Goal: Task Accomplishment & Management: Use online tool/utility

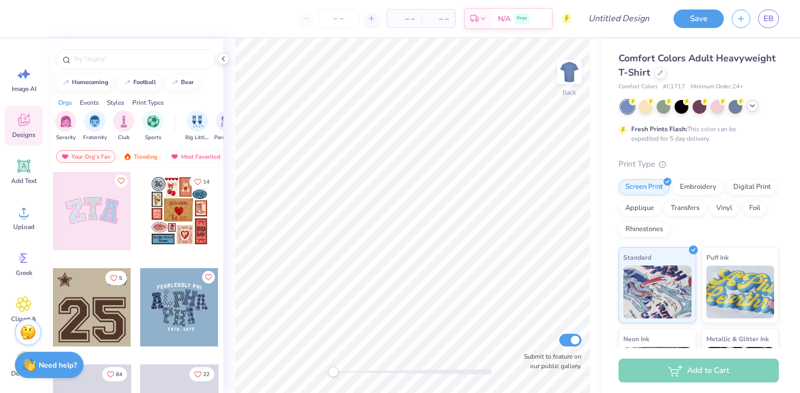
click at [751, 110] on div at bounding box center [752, 106] width 12 height 12
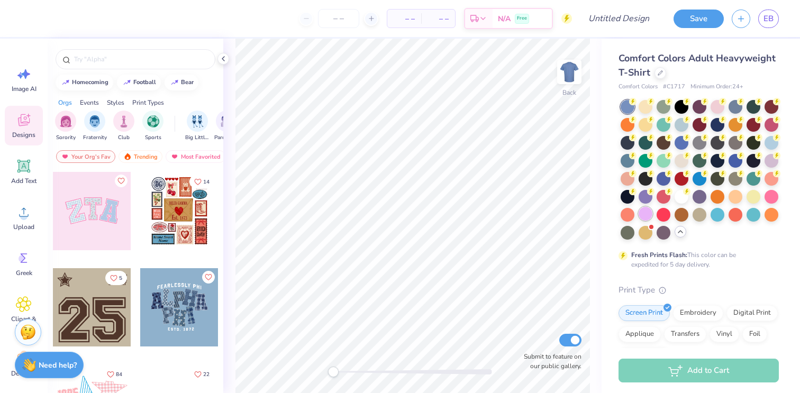
click at [642, 216] on div at bounding box center [645, 214] width 14 height 14
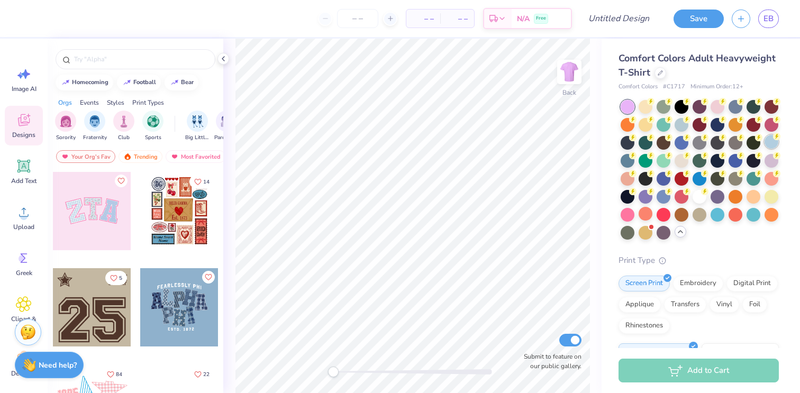
click at [774, 142] on div at bounding box center [771, 142] width 14 height 14
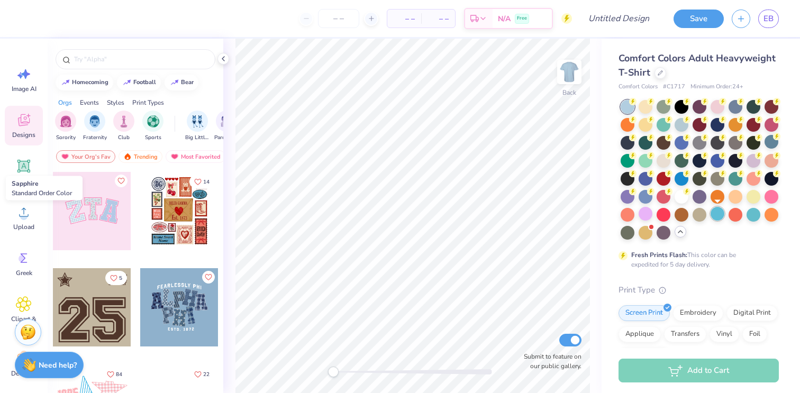
click at [716, 215] on div at bounding box center [717, 214] width 14 height 14
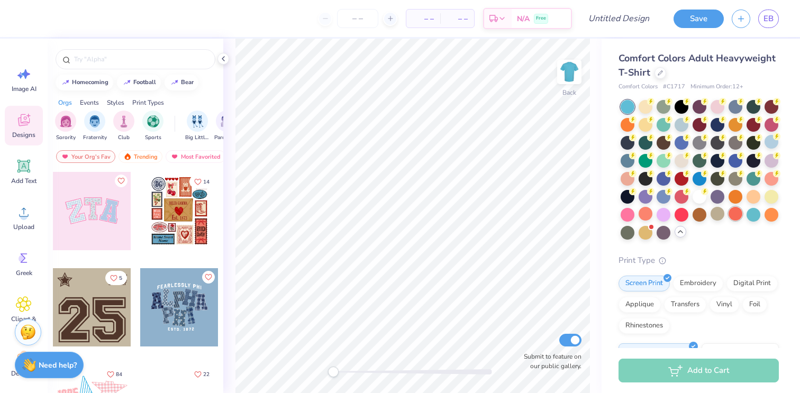
click at [740, 216] on div at bounding box center [735, 214] width 14 height 14
click at [753, 216] on div at bounding box center [753, 214] width 14 height 14
click at [737, 159] on div at bounding box center [735, 160] width 14 height 14
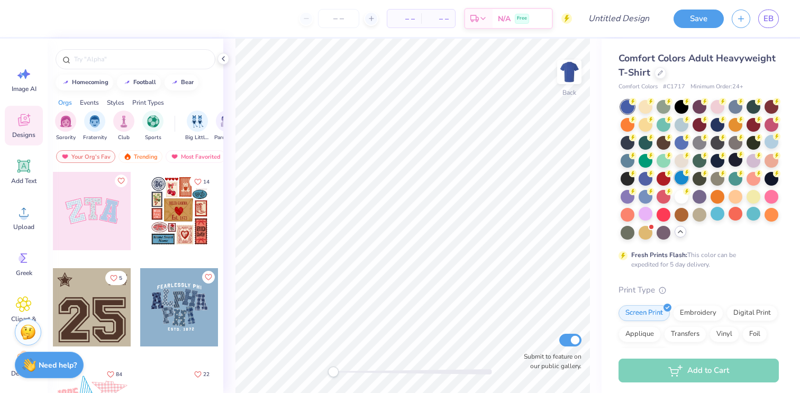
click at [681, 181] on div at bounding box center [681, 178] width 14 height 14
click at [628, 159] on div at bounding box center [627, 160] width 14 height 14
click at [687, 195] on div at bounding box center [681, 196] width 14 height 14
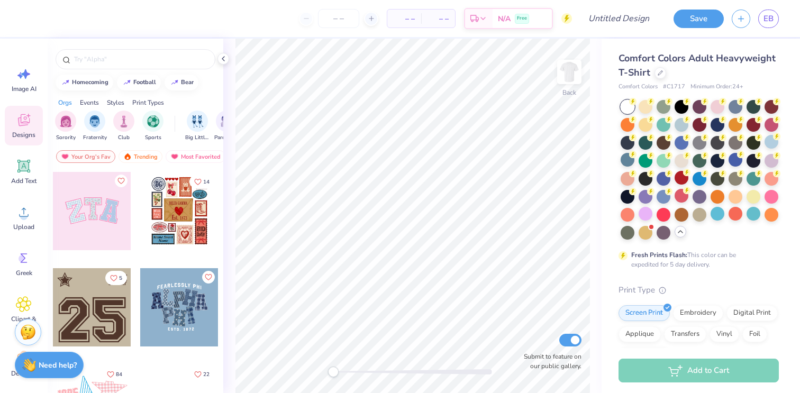
click at [628, 104] on div at bounding box center [627, 107] width 14 height 14
click at [644, 107] on div at bounding box center [645, 106] width 14 height 14
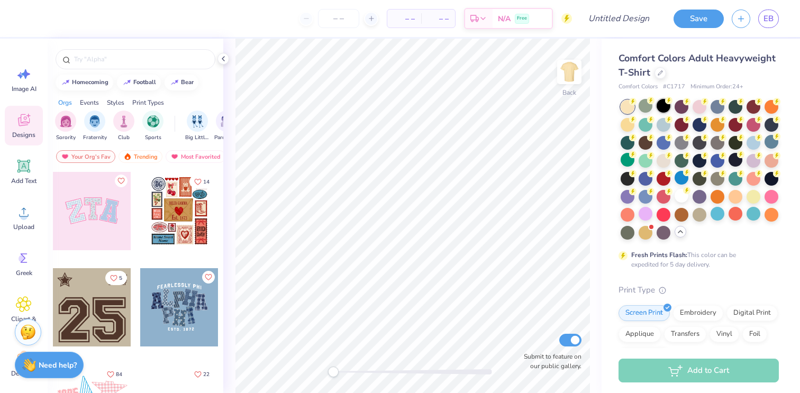
click at [660, 107] on div at bounding box center [663, 106] width 14 height 14
click at [681, 104] on div at bounding box center [681, 106] width 14 height 14
click at [651, 132] on div at bounding box center [699, 170] width 158 height 140
click at [646, 129] on div at bounding box center [645, 124] width 14 height 14
click at [644, 161] on div at bounding box center [645, 160] width 14 height 14
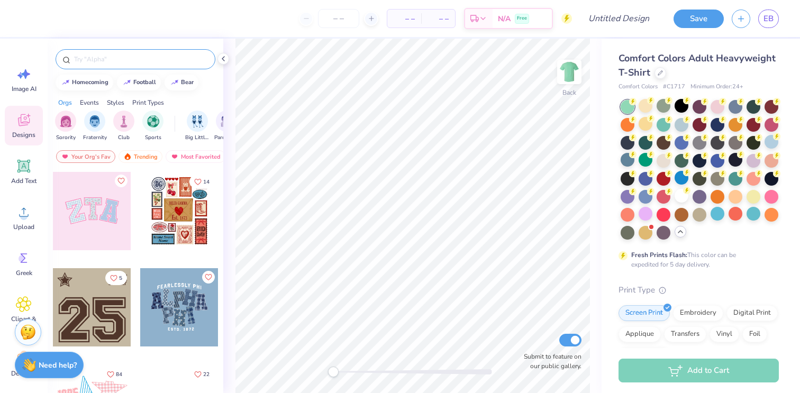
click at [85, 56] on input "text" at bounding box center [140, 59] width 135 height 11
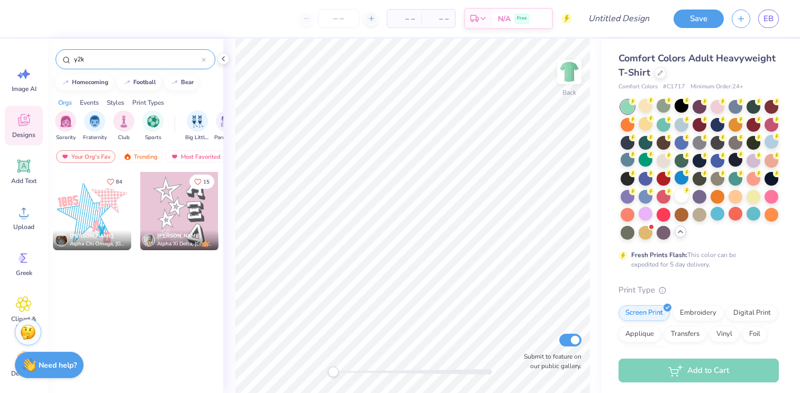
type input "y2k"
click at [138, 159] on div "Trending" at bounding box center [140, 156] width 44 height 13
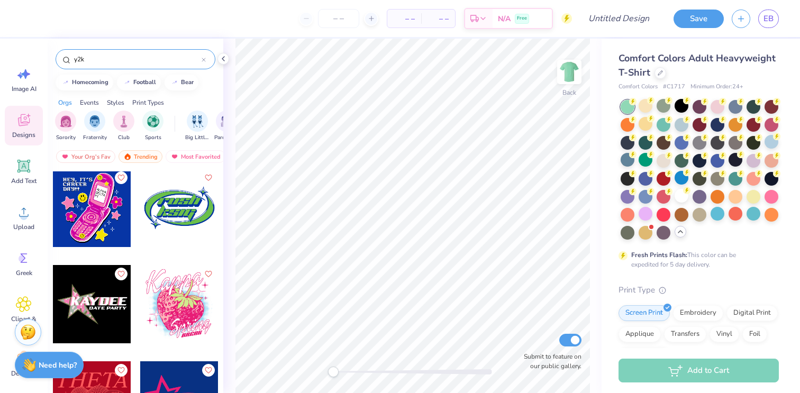
scroll to position [2604, 0]
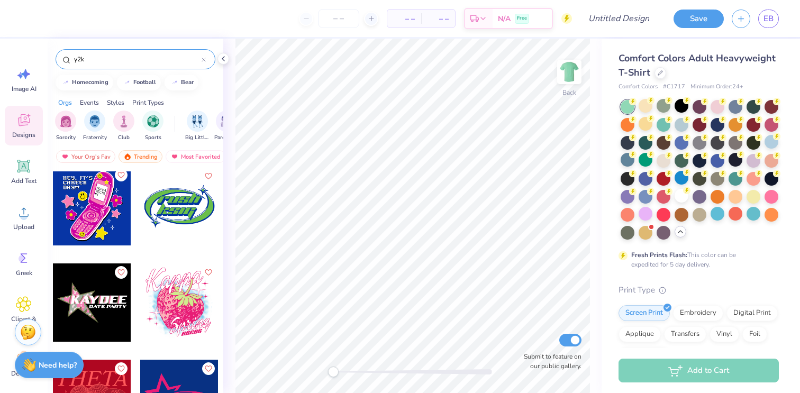
click at [123, 175] on icon "Like" at bounding box center [120, 174] width 7 height 7
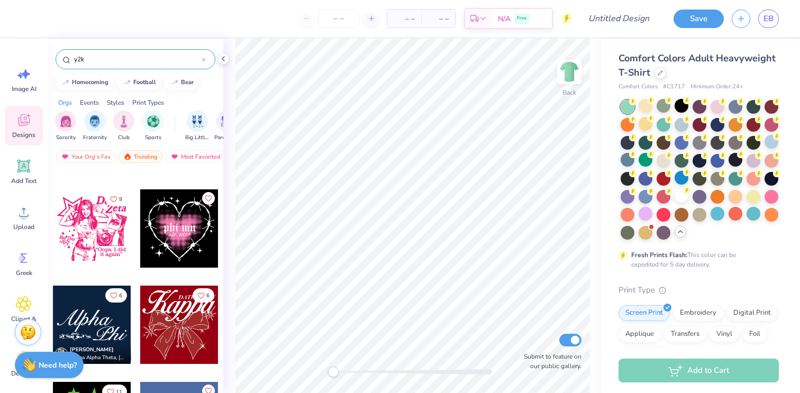
scroll to position [3160, 0]
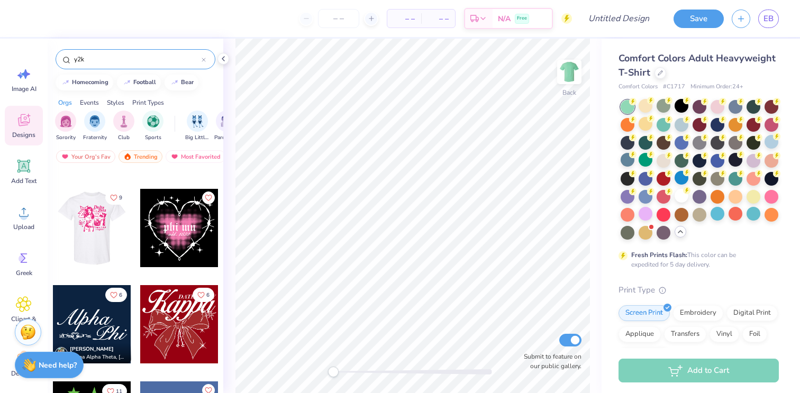
click at [113, 200] on icon "Like" at bounding box center [114, 198] width 6 height 6
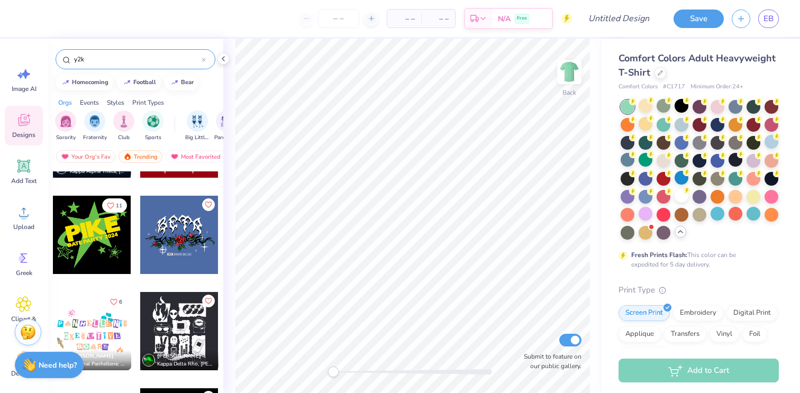
scroll to position [3350, 0]
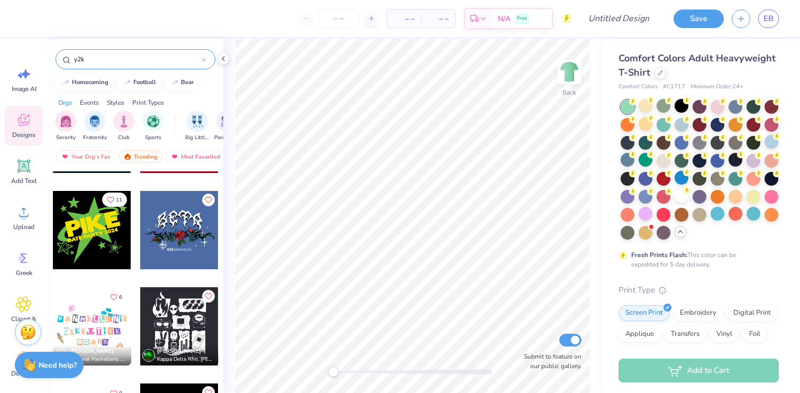
click at [110, 199] on icon "Like" at bounding box center [110, 199] width 7 height 7
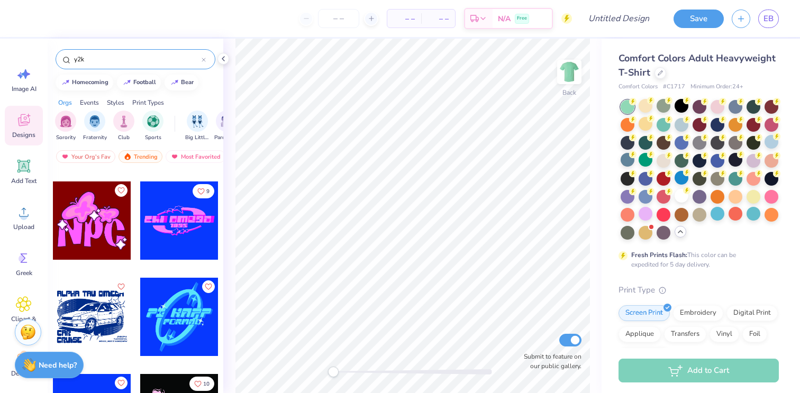
scroll to position [4026, 0]
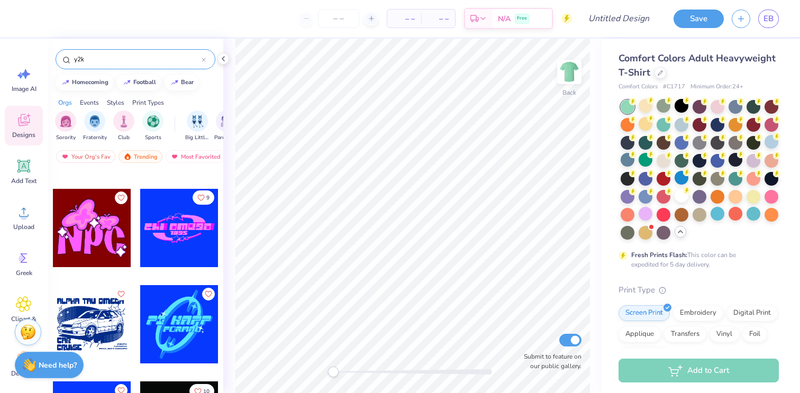
click at [199, 197] on icon "Like" at bounding box center [200, 197] width 7 height 7
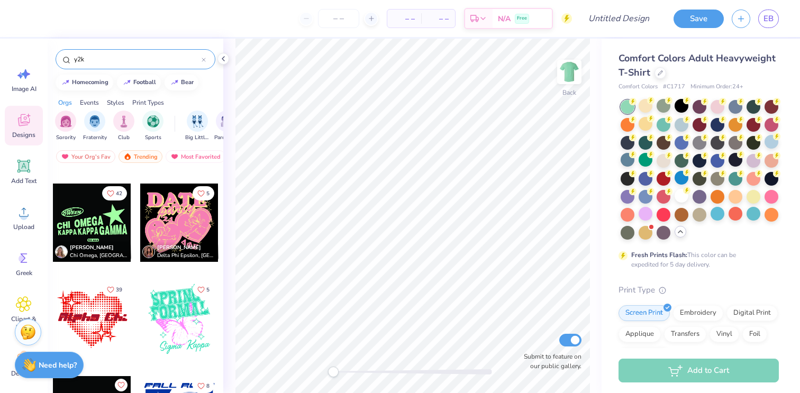
scroll to position [4802, 0]
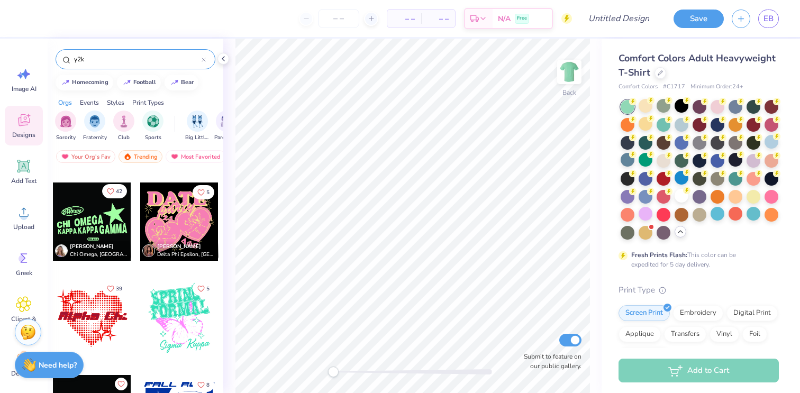
click at [113, 189] on icon "Like" at bounding box center [110, 191] width 7 height 7
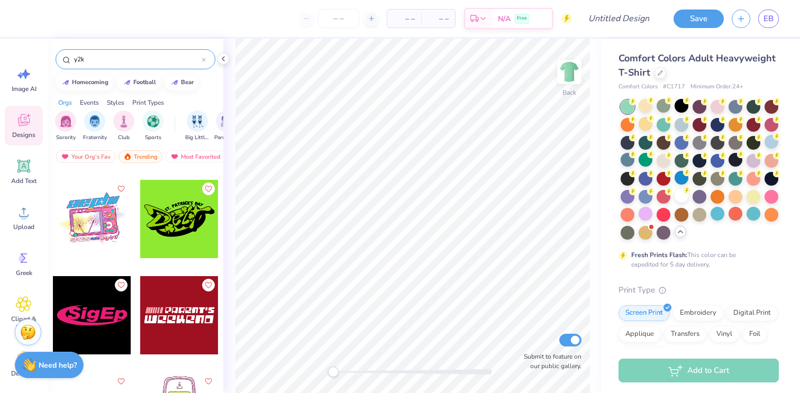
scroll to position [5576, 0]
click at [122, 184] on icon "Like" at bounding box center [120, 187] width 7 height 7
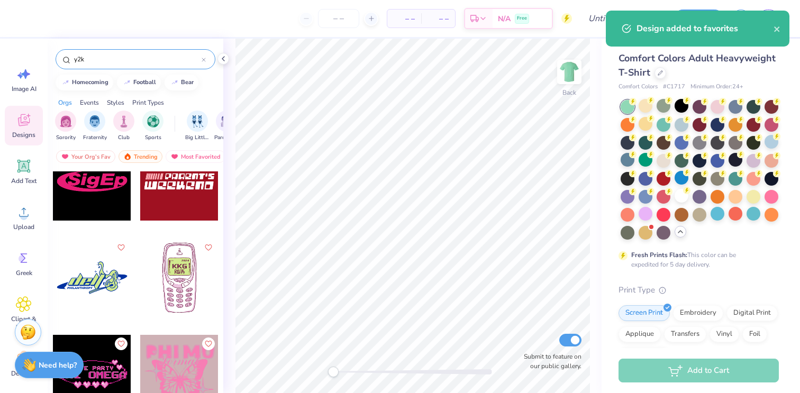
scroll to position [5744, 0]
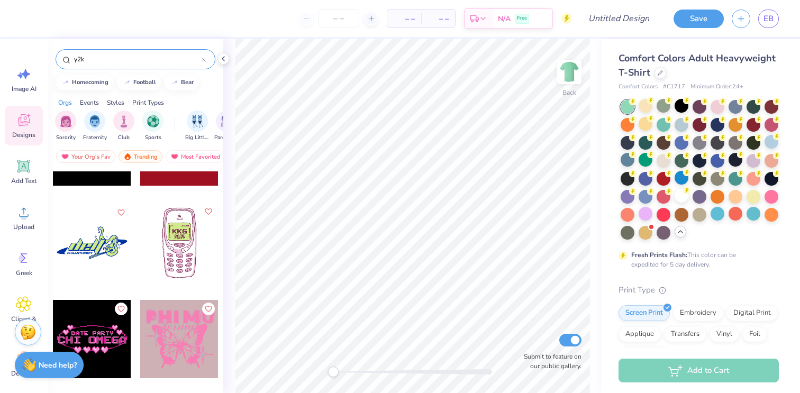
click at [206, 211] on icon "Like" at bounding box center [207, 211] width 7 height 7
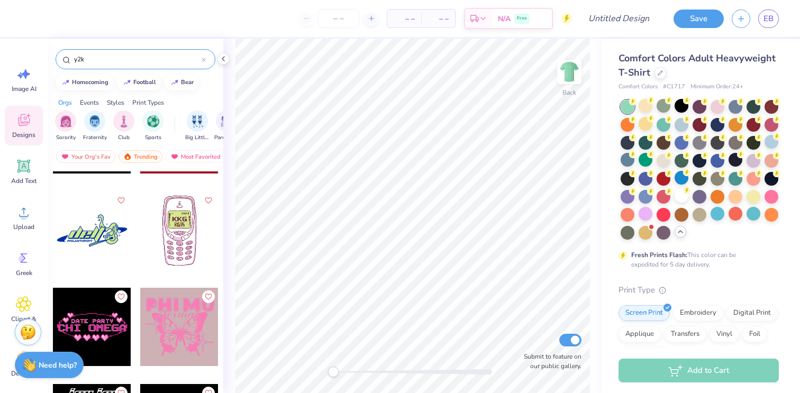
scroll to position [5748, 0]
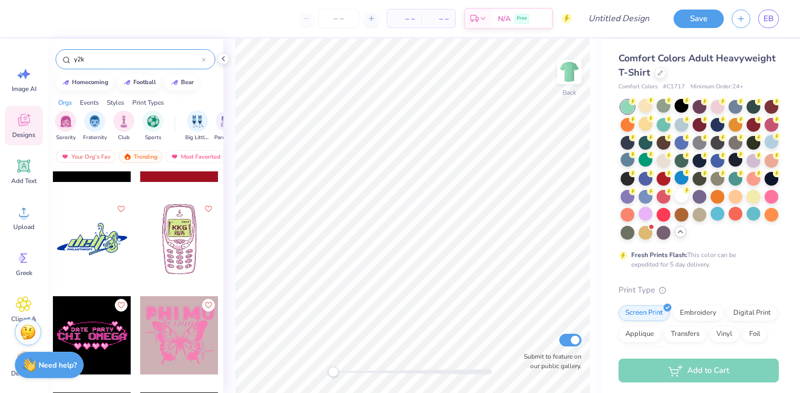
click at [175, 240] on div at bounding box center [179, 239] width 78 height 78
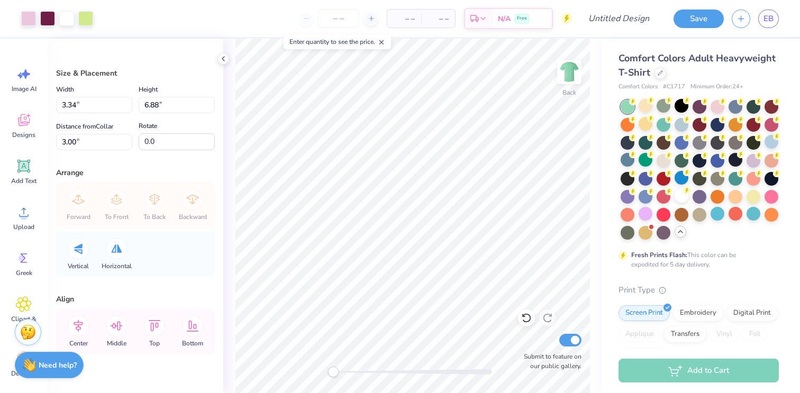
type input "6.83"
type input "14.08"
click at [405, 199] on div "Hold “Option ⌥” to see the space between elements." at bounding box center [396, 185] width 112 height 31
type input "0.88"
type input "0.76"
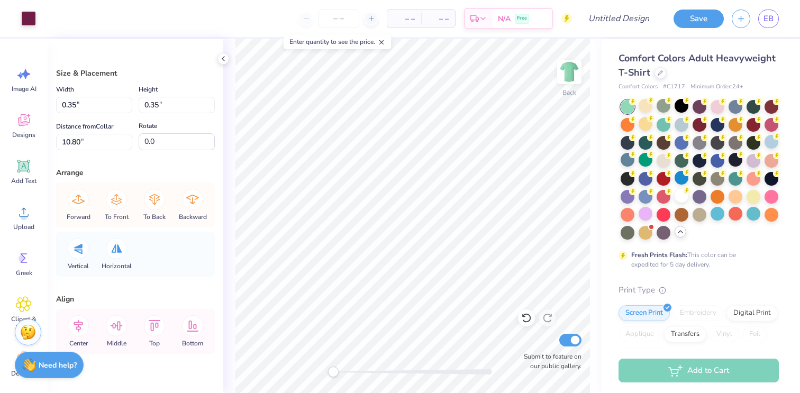
type input "9.30"
type input "4.55"
type input "3.50"
type input "8.17"
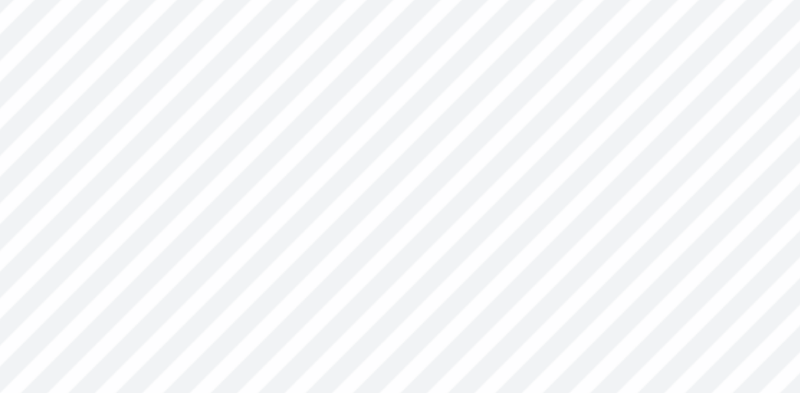
type input "0.88"
type input "0.76"
type input "9.30"
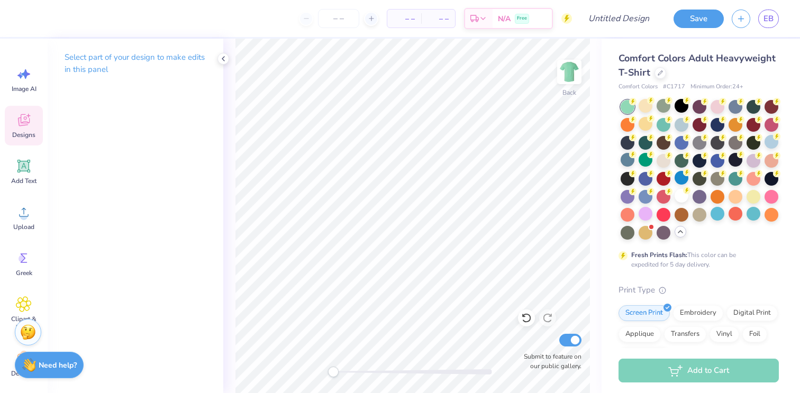
click at [15, 131] on span "Designs" at bounding box center [23, 135] width 23 height 8
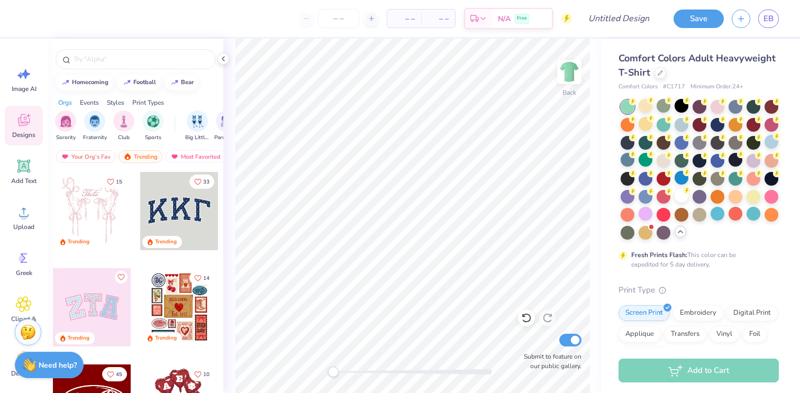
scroll to position [8, 0]
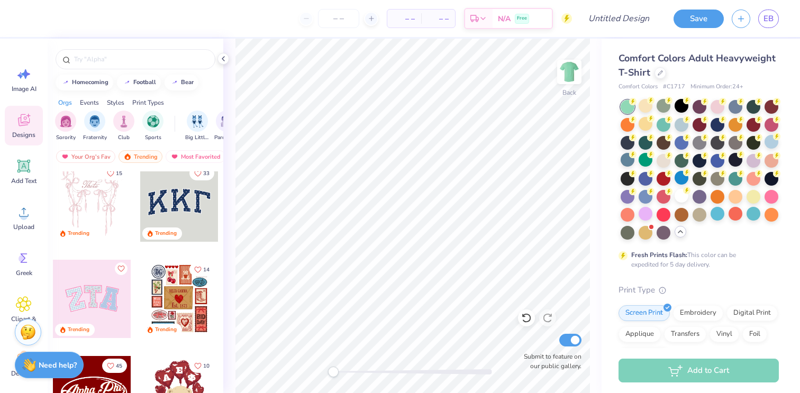
drag, startPoint x: 160, startPoint y: 120, endPoint x: 94, endPoint y: 100, distance: 68.4
click at [94, 100] on div "Orgs Events Styles Print Types Sorority Fraternity Club Sports Big Little Revea…" at bounding box center [136, 120] width 176 height 54
click at [94, 100] on div "Events" at bounding box center [89, 103] width 19 height 10
click at [115, 101] on div "Styles" at bounding box center [115, 103] width 17 height 10
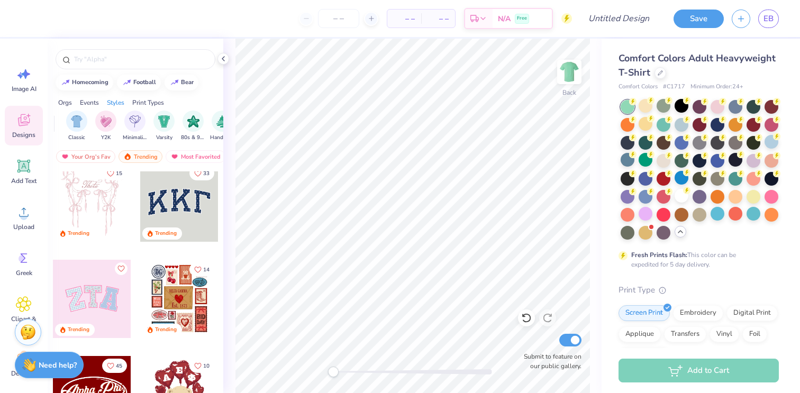
scroll to position [0, 554]
click at [89, 126] on div "filter for Y2K" at bounding box center [94, 119] width 21 height 21
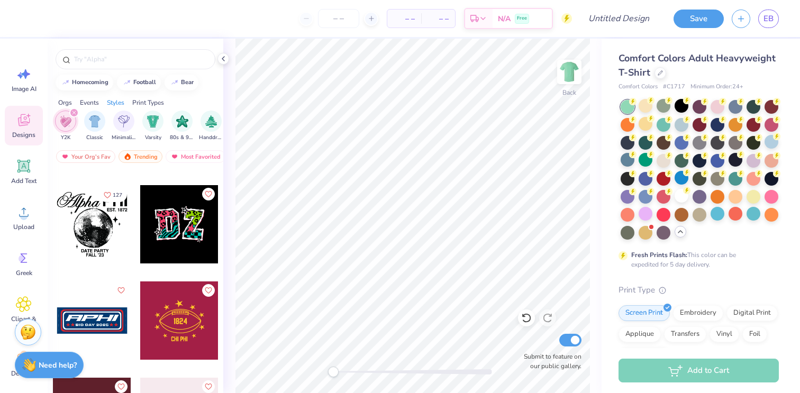
scroll to position [662, 0]
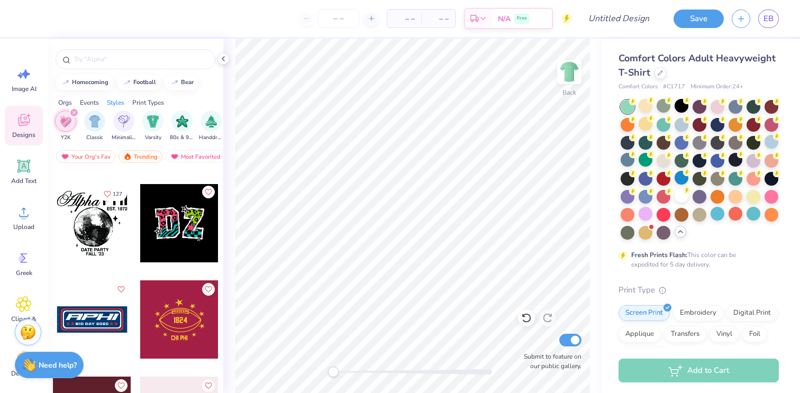
click at [208, 194] on icon "Like" at bounding box center [207, 191] width 7 height 7
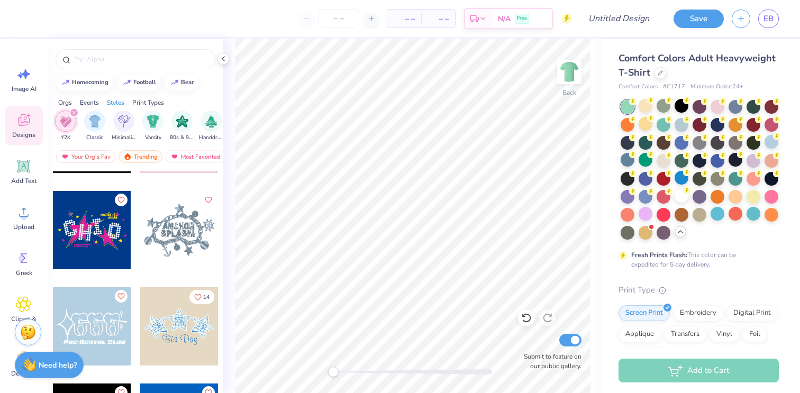
scroll to position [1131, 0]
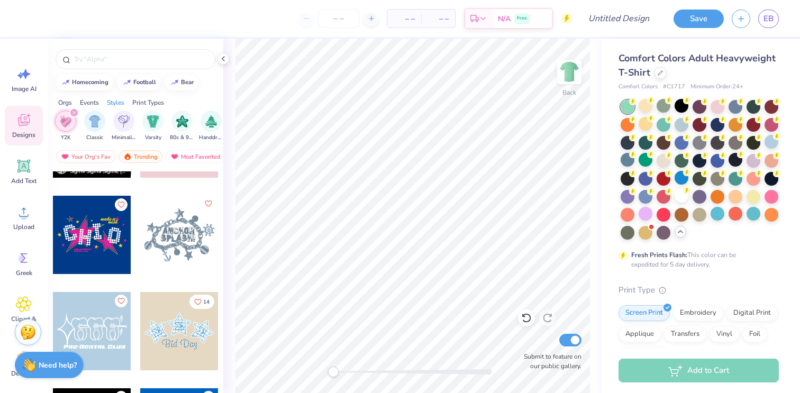
click at [208, 203] on icon "Like" at bounding box center [207, 203] width 7 height 7
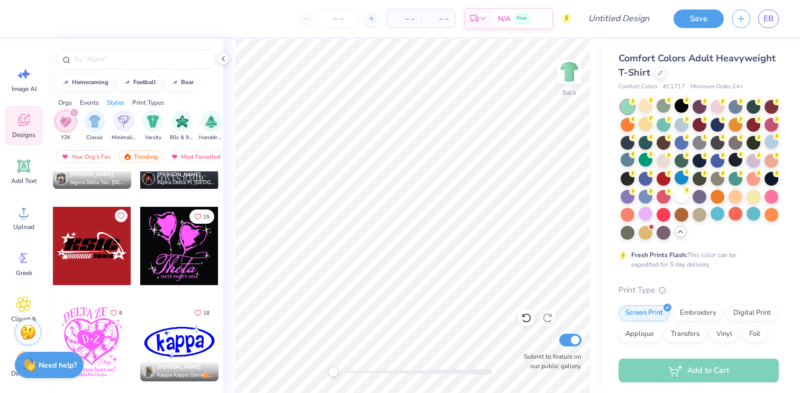
scroll to position [1795, 0]
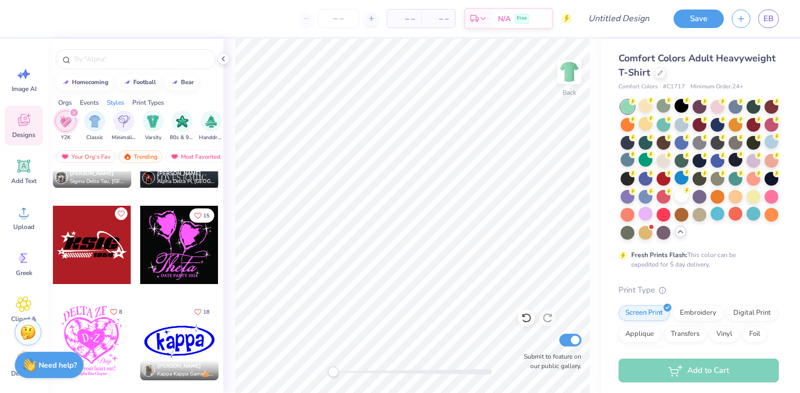
click at [119, 210] on icon "Like" at bounding box center [120, 213] width 7 height 7
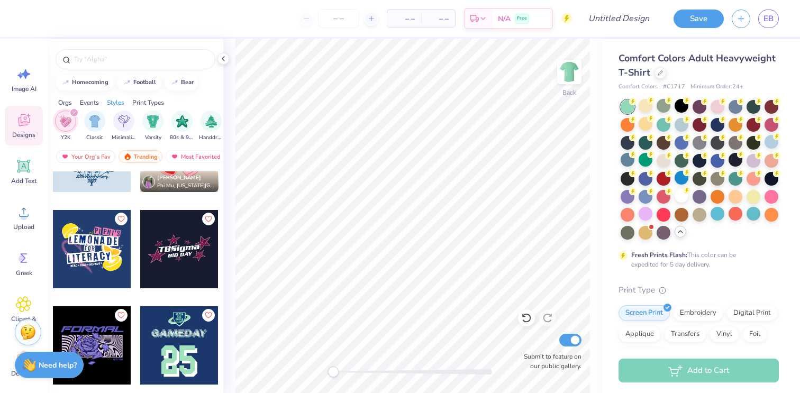
scroll to position [3428, 0]
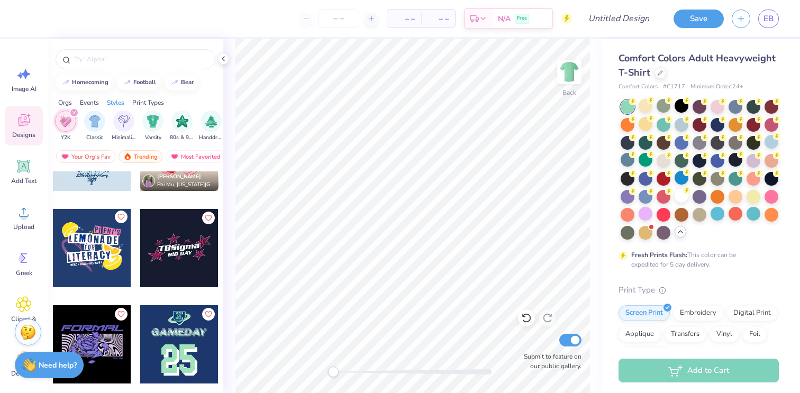
click at [120, 212] on button "Like" at bounding box center [121, 217] width 13 height 13
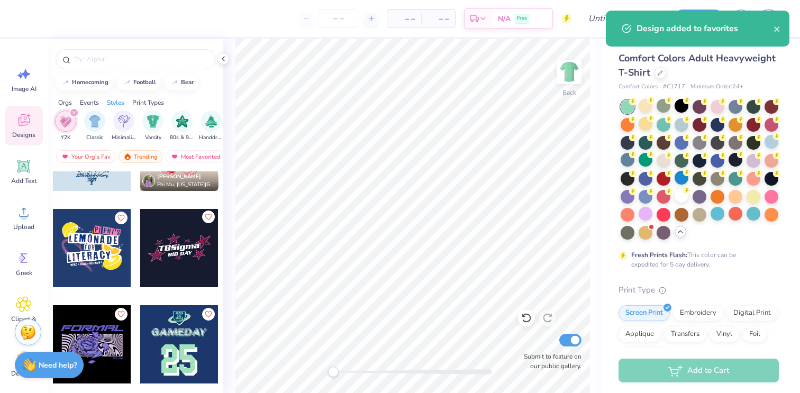
click at [210, 218] on icon "Like" at bounding box center [207, 216] width 7 height 7
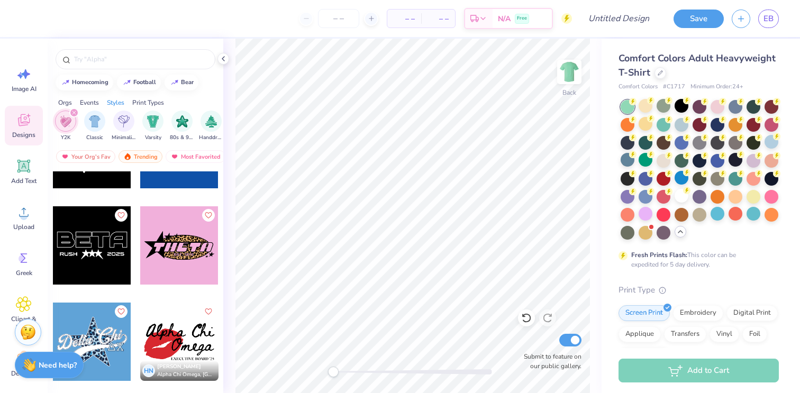
scroll to position [5743, 0]
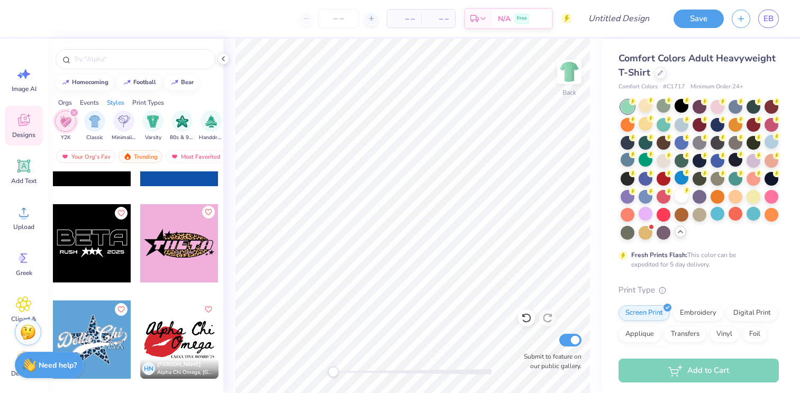
click at [206, 209] on icon "Like" at bounding box center [207, 211] width 7 height 7
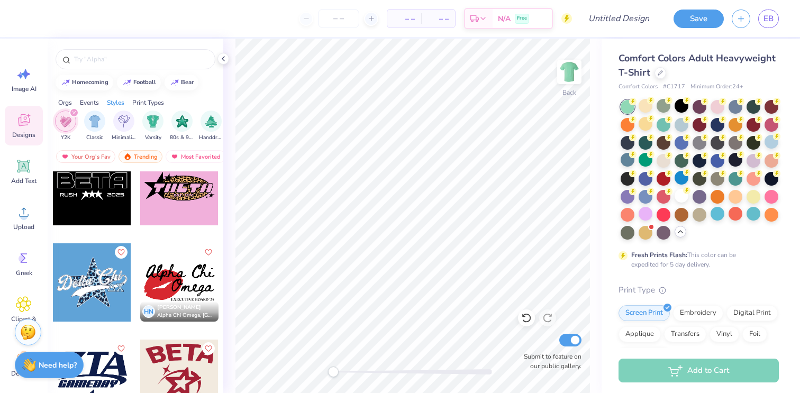
scroll to position [5798, 0]
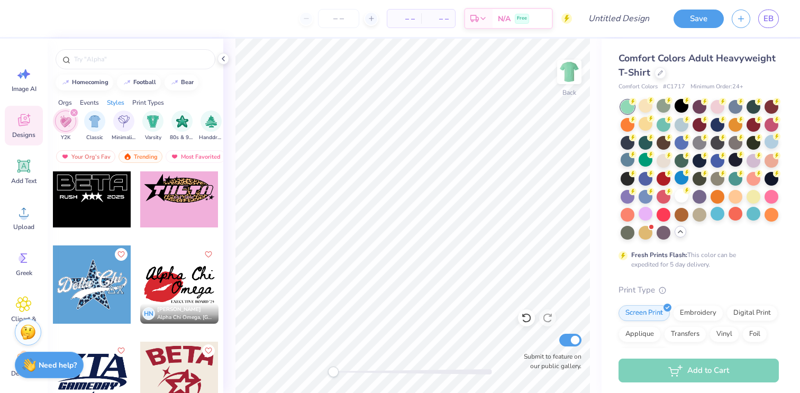
click at [184, 205] on div at bounding box center [179, 188] width 78 height 78
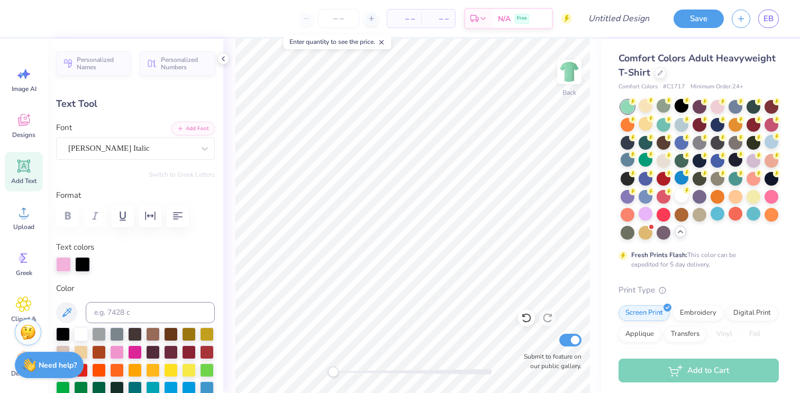
scroll to position [0, 0]
type textarea "JBA BBG"
type input "2.72"
type input "0.40"
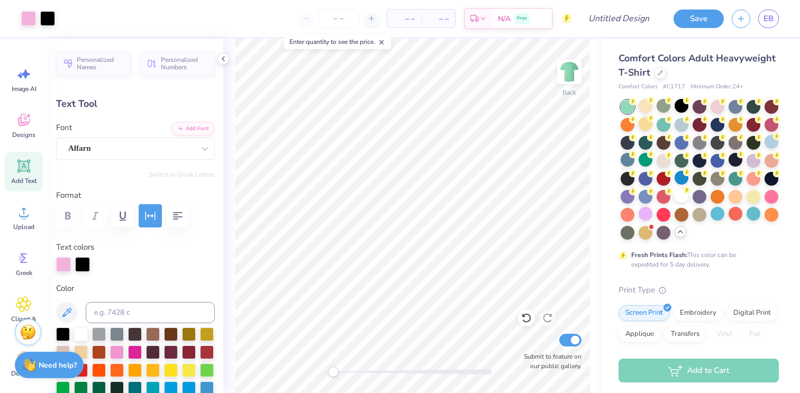
type input "6.05"
type textarea "INVITE 2025"
click at [28, 19] on div at bounding box center [28, 17] width 15 height 15
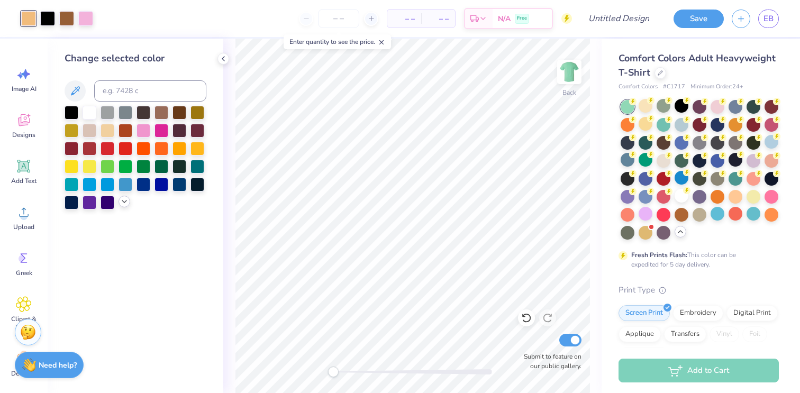
click at [124, 201] on icon at bounding box center [124, 201] width 8 height 8
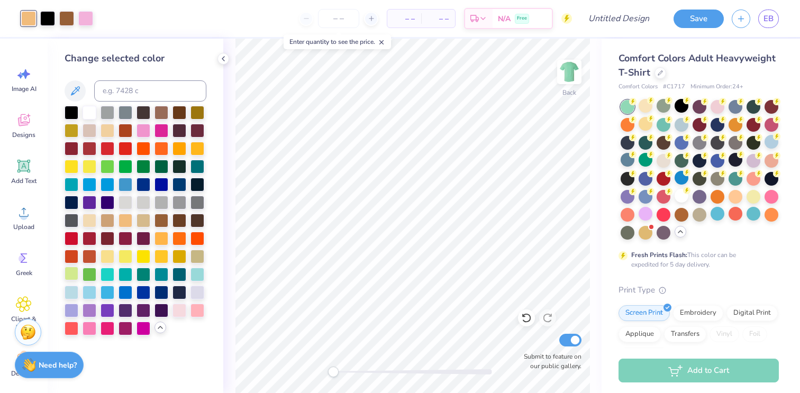
click at [74, 272] on div at bounding box center [72, 274] width 14 height 14
click at [46, 16] on div at bounding box center [47, 17] width 15 height 15
click at [142, 166] on div at bounding box center [143, 166] width 14 height 14
click at [67, 21] on div at bounding box center [66, 17] width 15 height 15
click at [140, 166] on div at bounding box center [143, 166] width 14 height 14
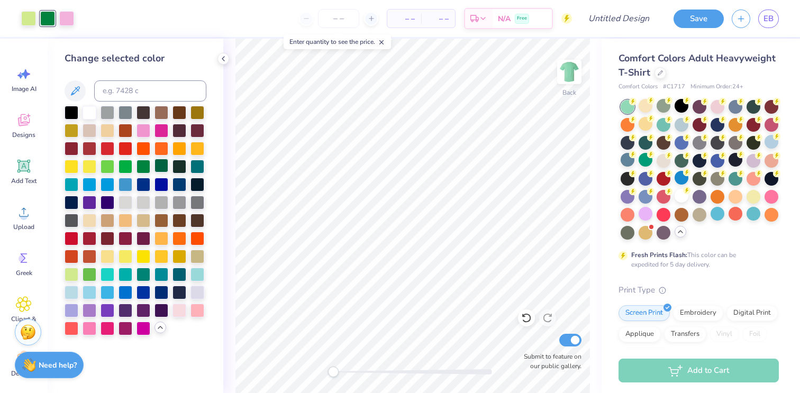
click at [161, 165] on div at bounding box center [161, 166] width 14 height 14
click at [158, 164] on div at bounding box center [161, 166] width 14 height 14
click at [524, 324] on div at bounding box center [526, 317] width 17 height 17
click at [48, 20] on div at bounding box center [47, 17] width 15 height 15
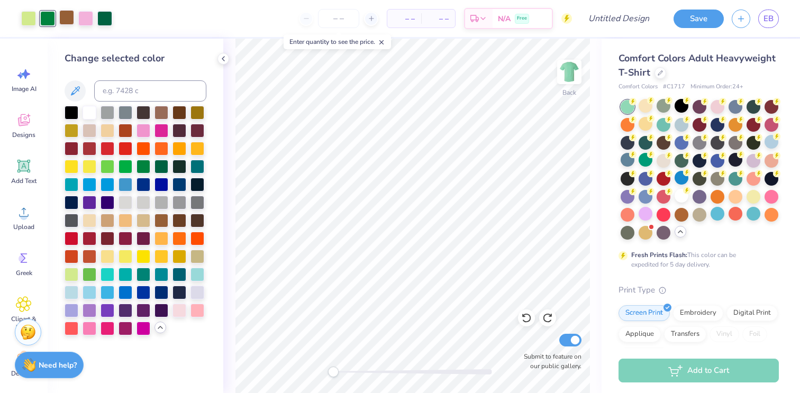
click at [62, 19] on div at bounding box center [66, 17] width 15 height 15
click at [103, 24] on div at bounding box center [104, 17] width 15 height 15
click at [161, 310] on div at bounding box center [161, 310] width 14 height 14
click at [157, 187] on div at bounding box center [161, 184] width 14 height 14
click at [84, 23] on div at bounding box center [85, 17] width 15 height 15
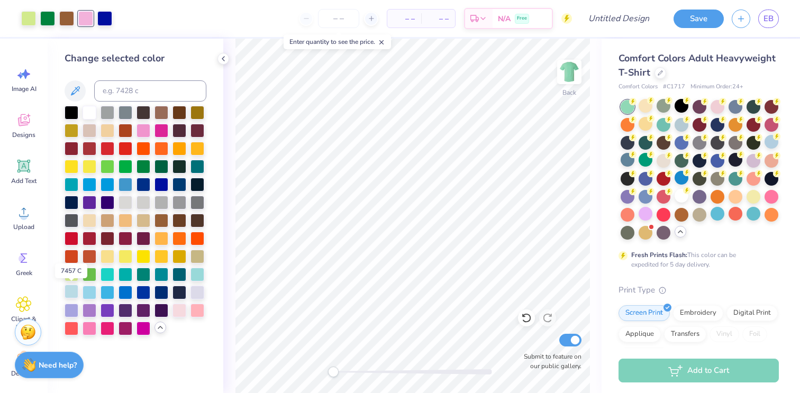
click at [74, 293] on div at bounding box center [72, 292] width 14 height 14
click at [62, 20] on div at bounding box center [66, 17] width 15 height 15
click at [122, 289] on div at bounding box center [125, 292] width 14 height 14
click at [118, 168] on div at bounding box center [125, 166] width 14 height 14
click at [106, 18] on div at bounding box center [104, 17] width 15 height 15
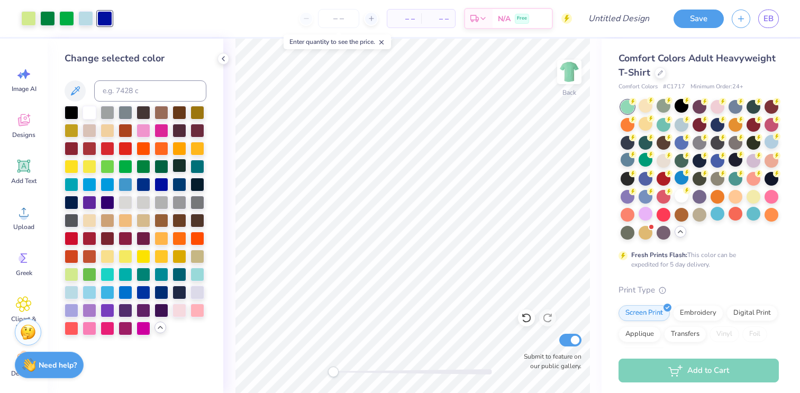
click at [176, 166] on div at bounding box center [179, 166] width 14 height 14
click at [160, 169] on div at bounding box center [161, 166] width 14 height 14
click at [86, 20] on div at bounding box center [85, 17] width 15 height 15
click at [86, 111] on div at bounding box center [90, 112] width 14 height 14
click at [680, 199] on div at bounding box center [681, 196] width 14 height 14
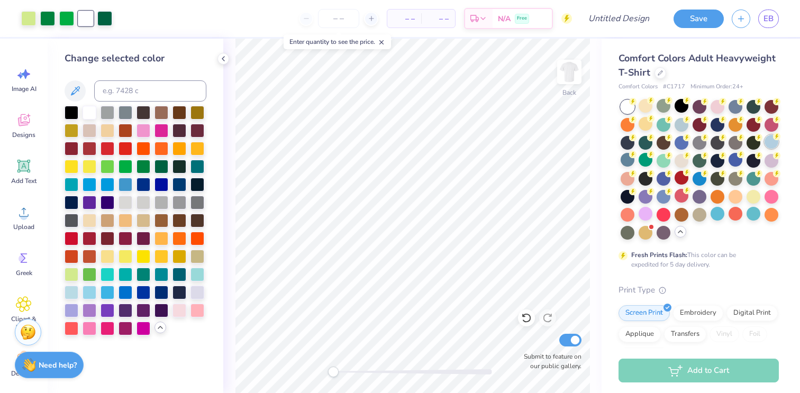
click at [765, 139] on div at bounding box center [771, 142] width 14 height 14
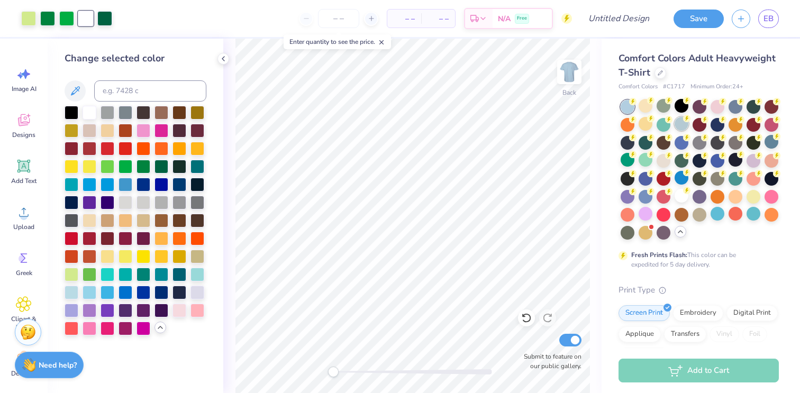
click at [681, 126] on div at bounding box center [681, 124] width 14 height 14
click at [623, 107] on div at bounding box center [627, 107] width 14 height 14
click at [715, 215] on div at bounding box center [717, 214] width 14 height 14
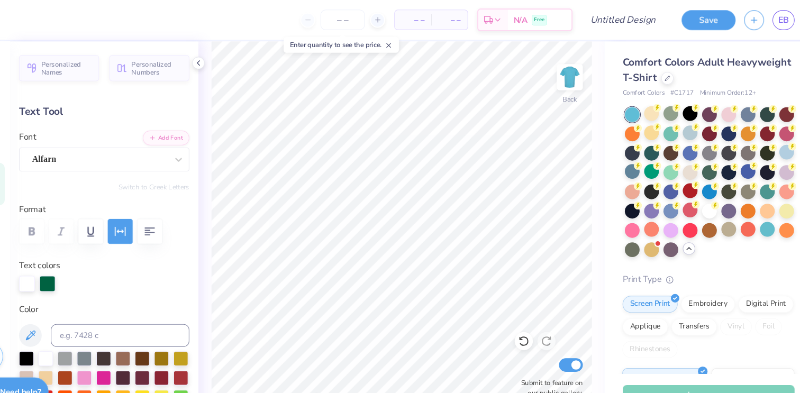
scroll to position [0, 1]
type input "5.88"
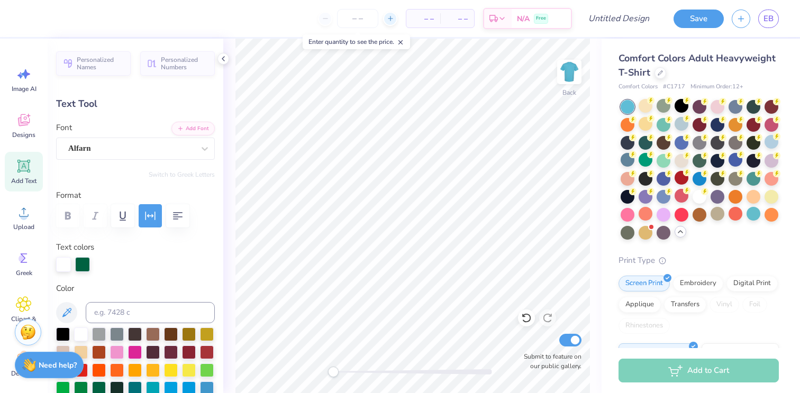
click at [392, 20] on icon at bounding box center [390, 18] width 7 height 7
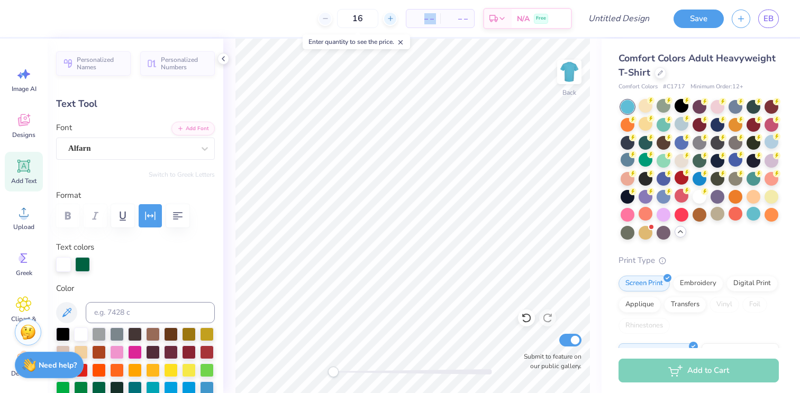
click at [392, 20] on icon at bounding box center [390, 18] width 7 height 7
type input "17"
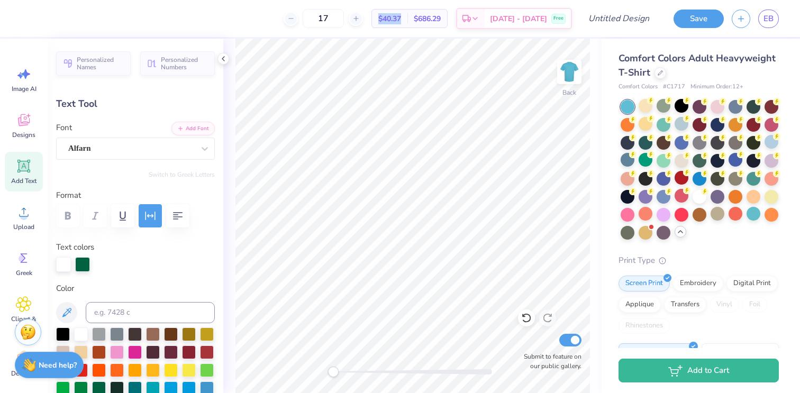
type input "5.30"
type input "0.60"
type input "10.76"
type input "1.39"
type input "4.48"
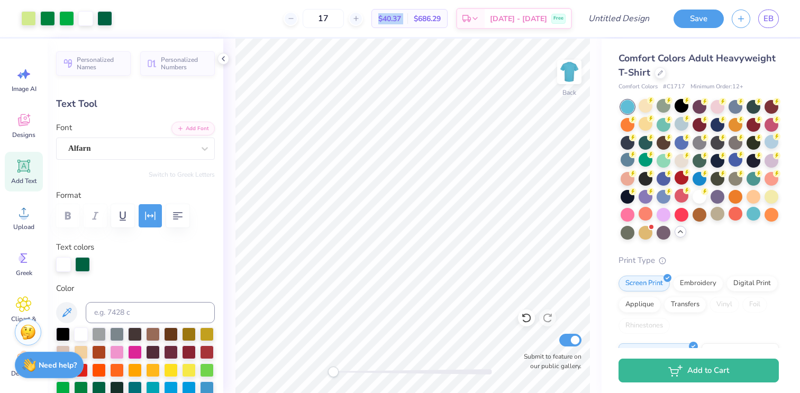
type input "8.17"
type input "0.92"
type input "10.76"
type input "1.39"
type input "4.31"
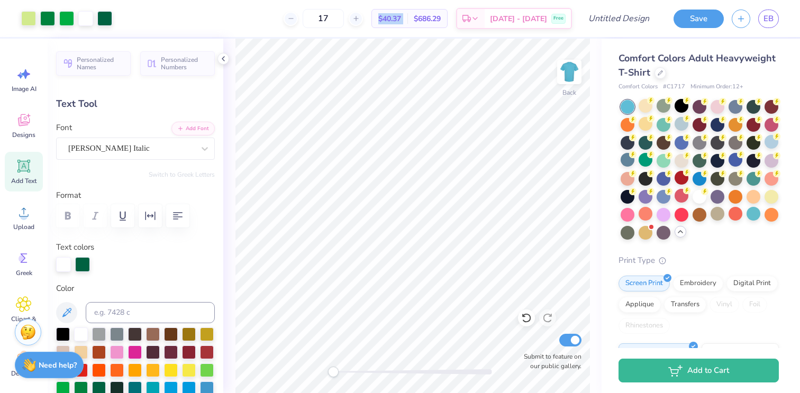
type input "8.17"
type input "0.92"
type input "6.99"
click at [15, 137] on span "Designs" at bounding box center [23, 135] width 23 height 8
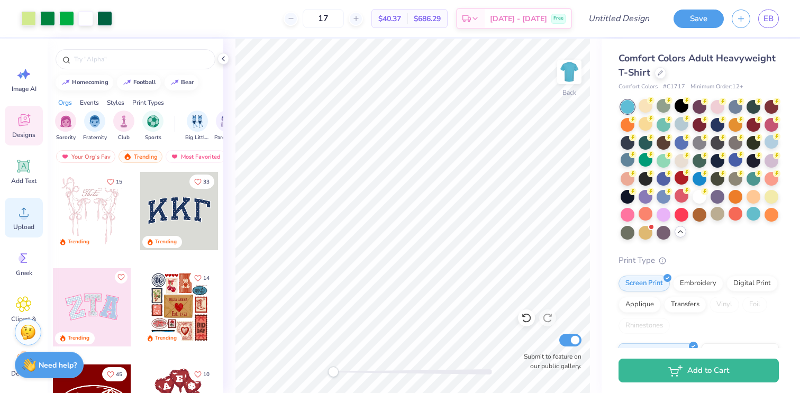
click at [17, 213] on icon at bounding box center [24, 212] width 16 height 16
click at [29, 219] on icon at bounding box center [24, 212] width 16 height 16
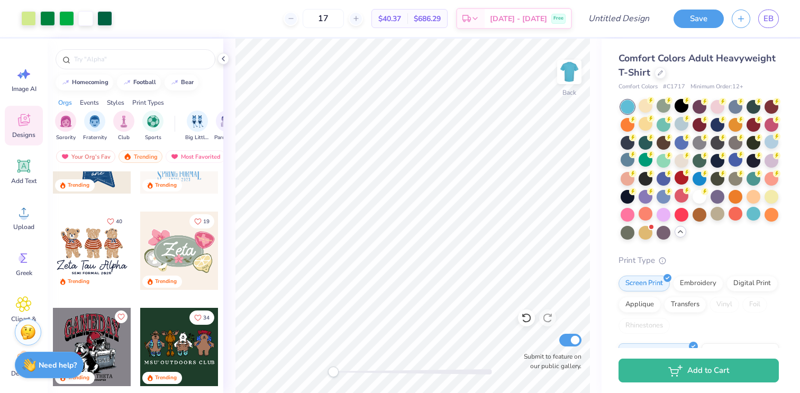
scroll to position [405, 0]
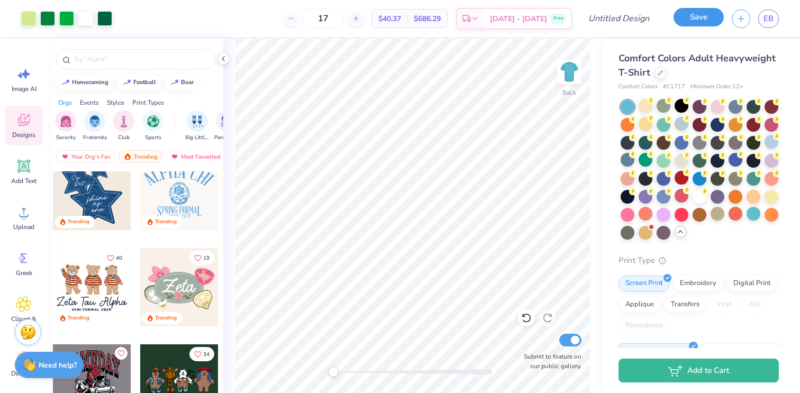
click at [692, 9] on button "Save" at bounding box center [698, 17] width 50 height 19
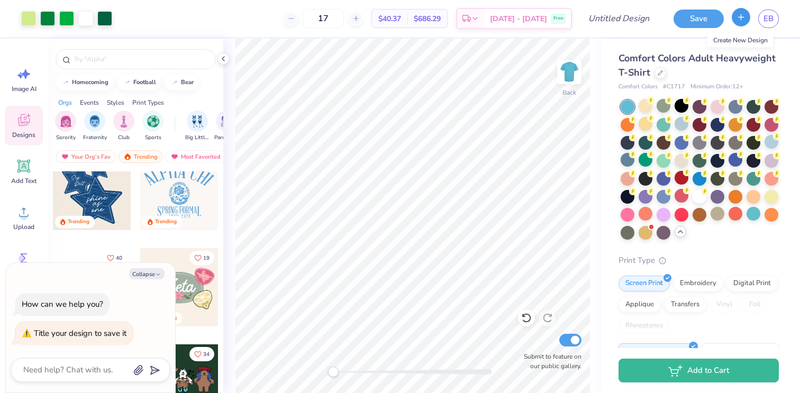
click at [744, 15] on icon "button" at bounding box center [740, 17] width 9 height 9
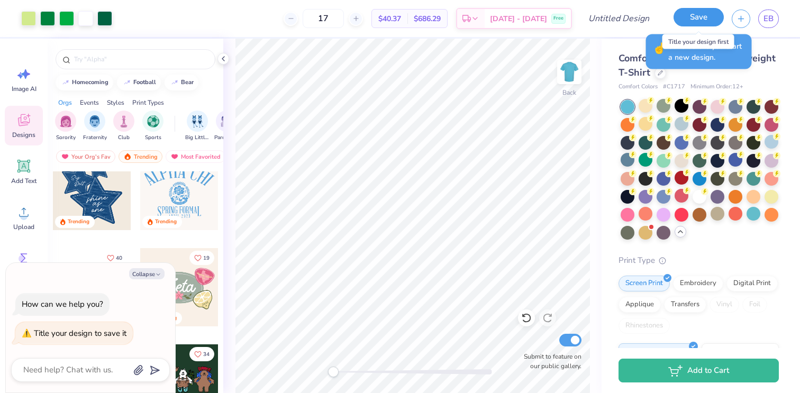
click at [698, 20] on button "Save" at bounding box center [698, 17] width 50 height 19
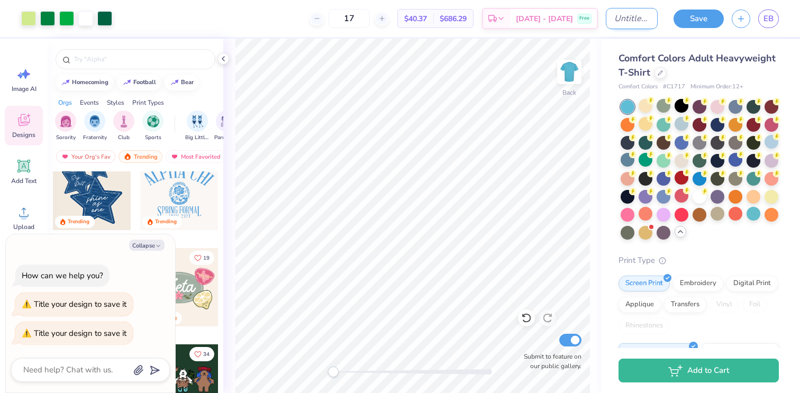
type textarea "x"
click at [606, 25] on input "Design Title" at bounding box center [632, 18] width 52 height 21
type input "I"
type textarea "x"
type input "In"
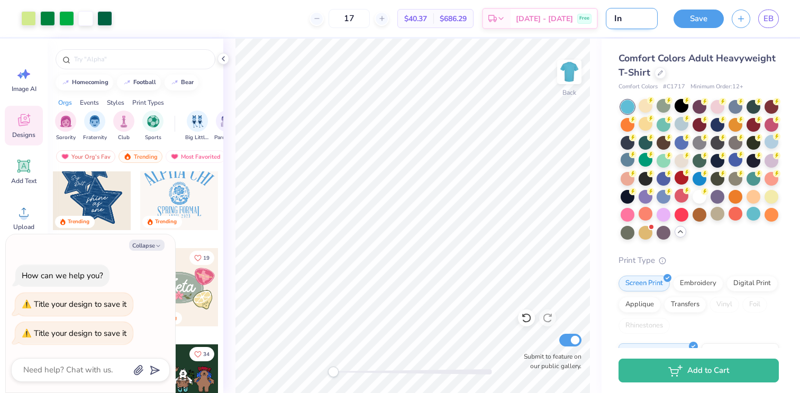
type textarea "x"
type input "Inv"
type textarea "x"
type input "Invi"
type textarea "x"
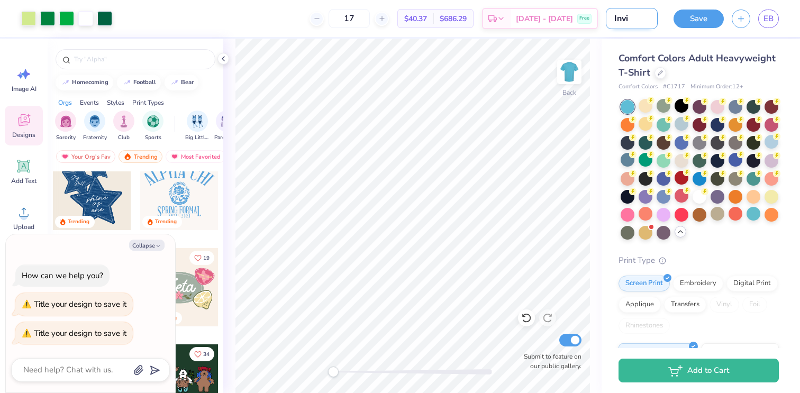
type input "Invit"
type textarea "x"
type input "Invite"
type textarea "x"
type input "Invite"
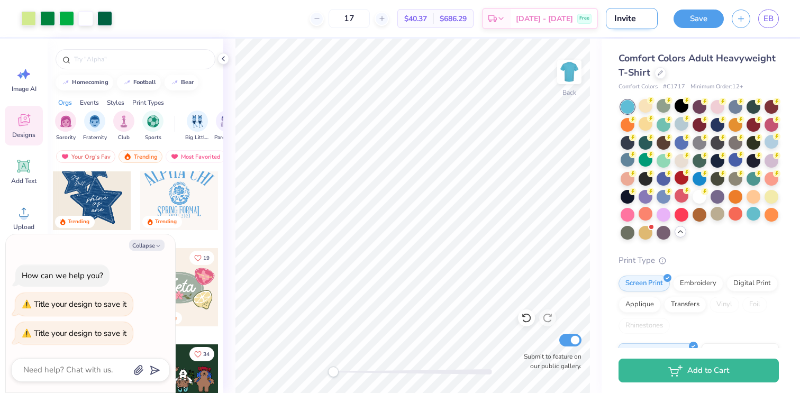
type textarea "x"
type input "Invite S"
type textarea "x"
type input "Invite Sh"
type textarea "x"
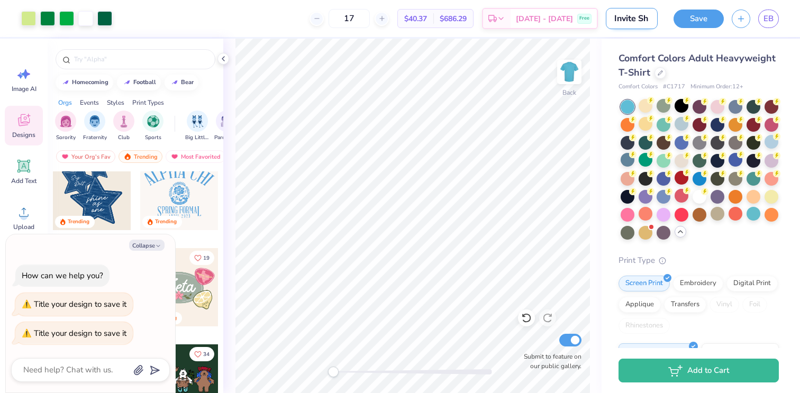
type input "Invite Shi"
type textarea "x"
type input "Invite Shir"
type textarea "x"
type input "Invite Shirt"
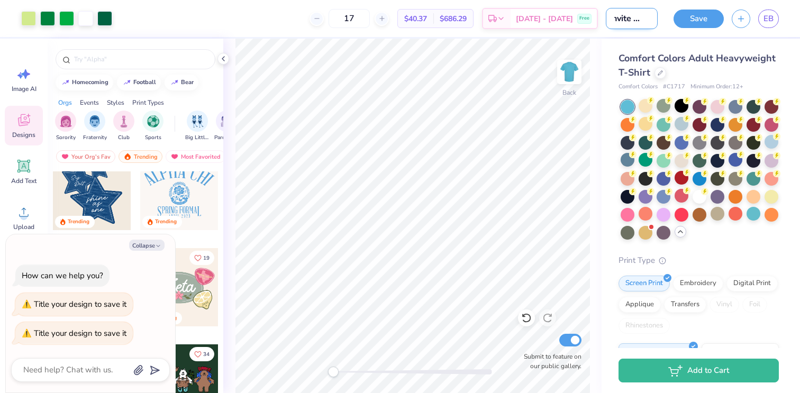
type textarea "x"
type input "Invite Shirt"
type textarea "x"
type input "Invite Shirt 1"
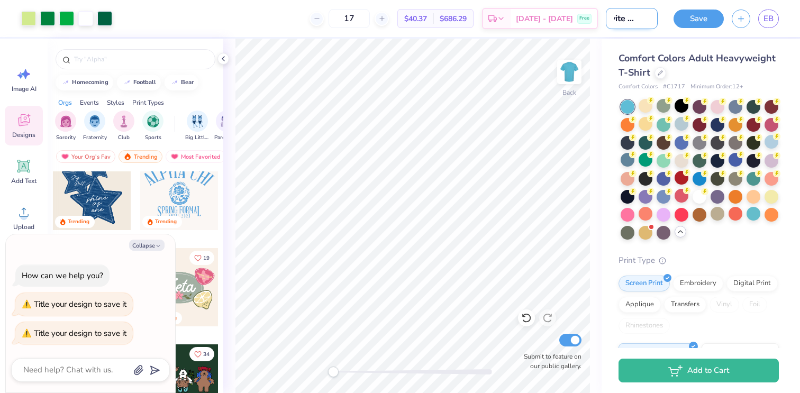
type textarea "x"
type input "Invite Shirt 1"
click at [699, 15] on button "Save" at bounding box center [698, 17] width 50 height 19
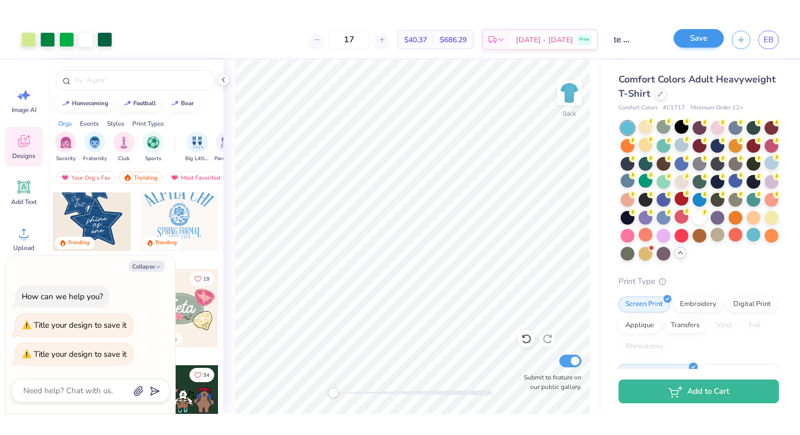
scroll to position [0, 0]
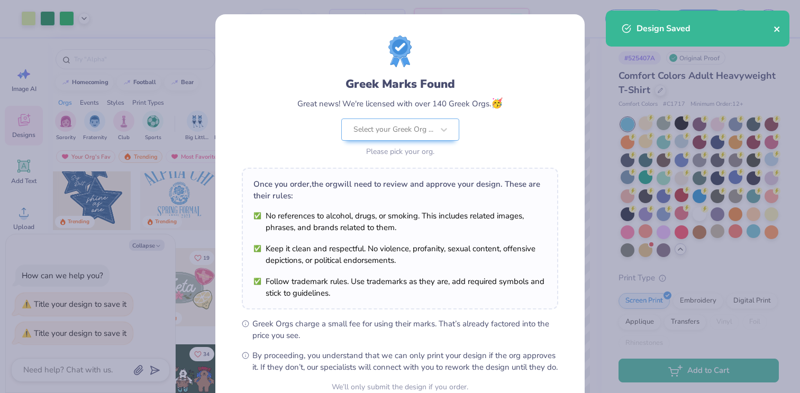
click at [777, 24] on div "Design Saved" at bounding box center [698, 29] width 184 height 36
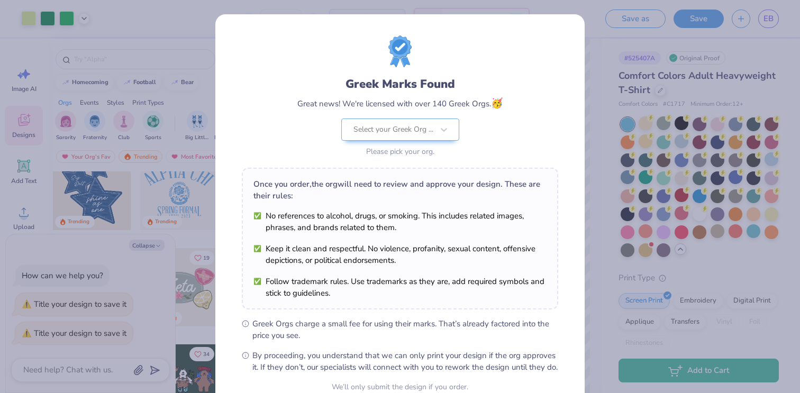
click at [616, 47] on div "Greek Marks Found Great news! We're licensed with over 140 Greek Orgs. 🥳 Select…" at bounding box center [400, 196] width 800 height 393
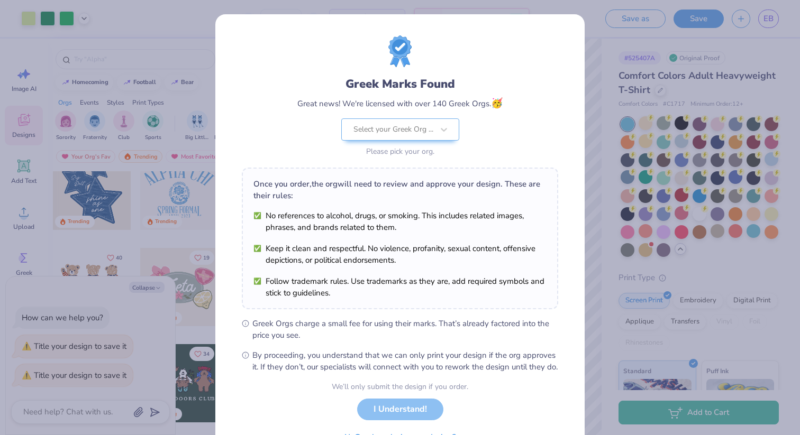
scroll to position [60, 0]
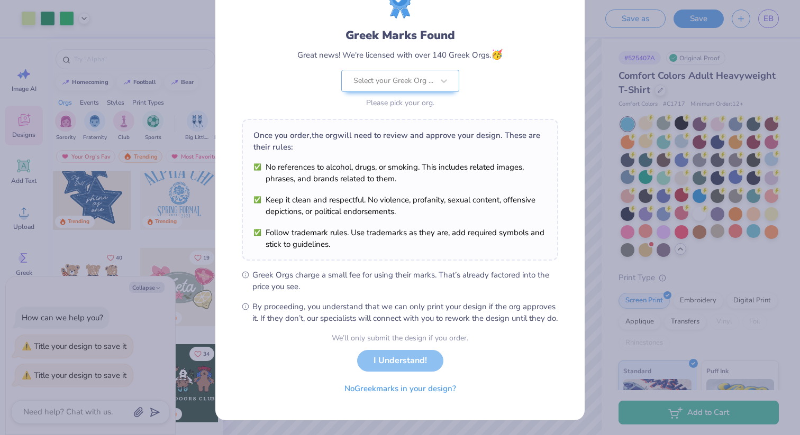
click at [376, 365] on div "We’ll only submit the design if you order. I Understand! No Greek marks in your…" at bounding box center [400, 366] width 136 height 67
click at [358, 383] on button "No Greek marks in your design?" at bounding box center [400, 387] width 130 height 22
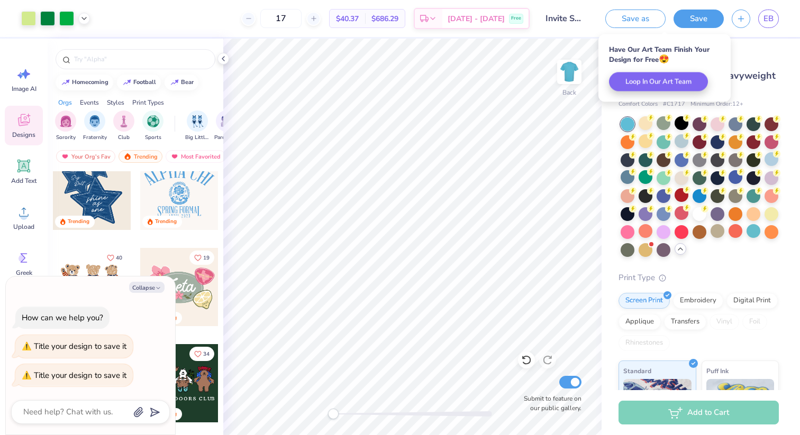
type textarea "x"
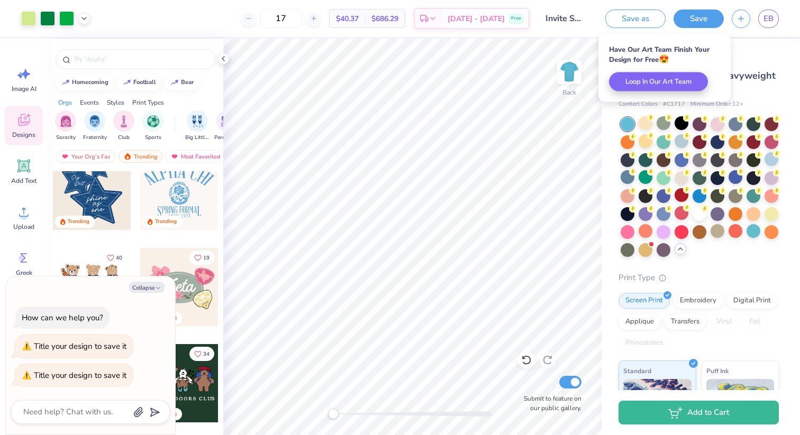
click at [625, 115] on div "Comfort Colors Adult Heavyweight T-Shirt Comfort Colors # C1717 Minimum Order: …" at bounding box center [698, 334] width 160 height 531
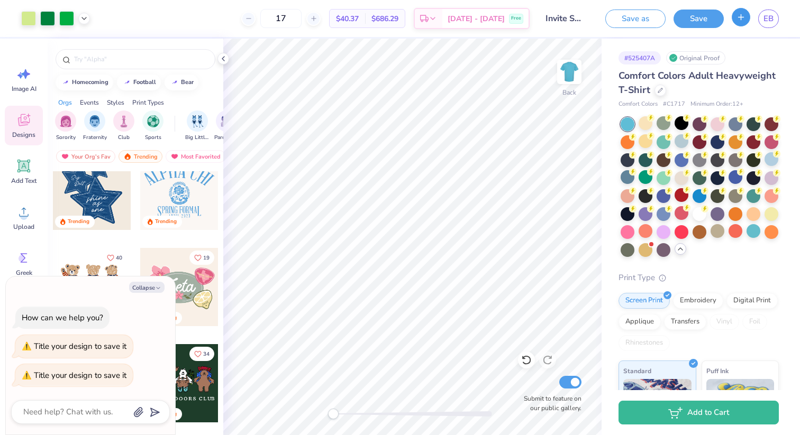
click at [743, 21] on icon "button" at bounding box center [740, 17] width 9 height 9
type textarea "x"
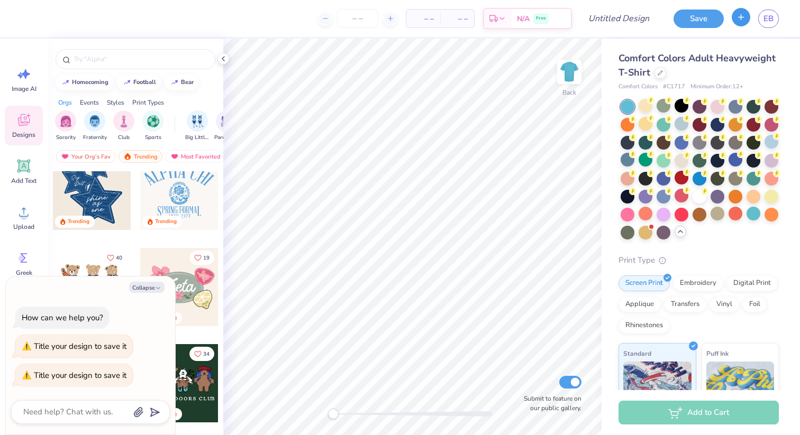
type textarea "x"
click at [129, 58] on input "text" at bounding box center [140, 59] width 135 height 11
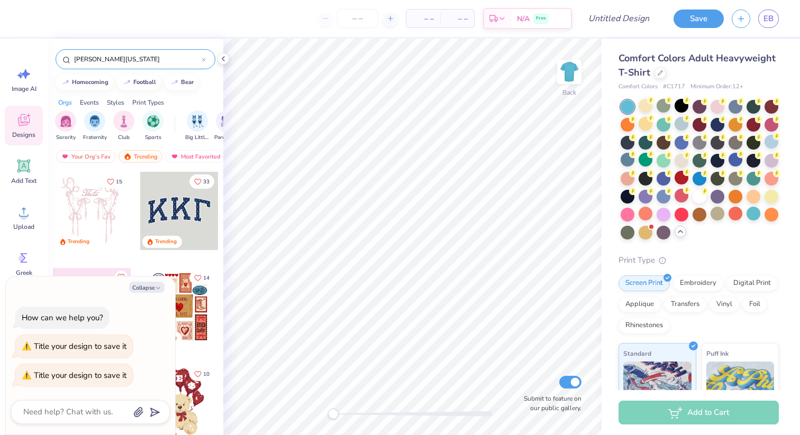
type input "[PERSON_NAME][US_STATE]"
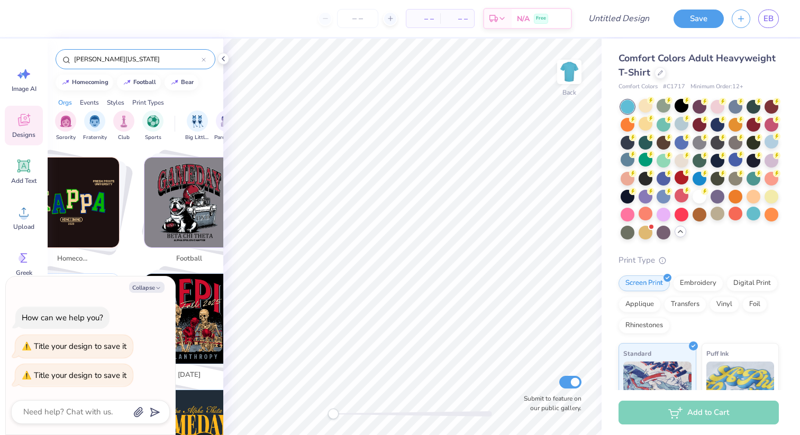
scroll to position [190, 1]
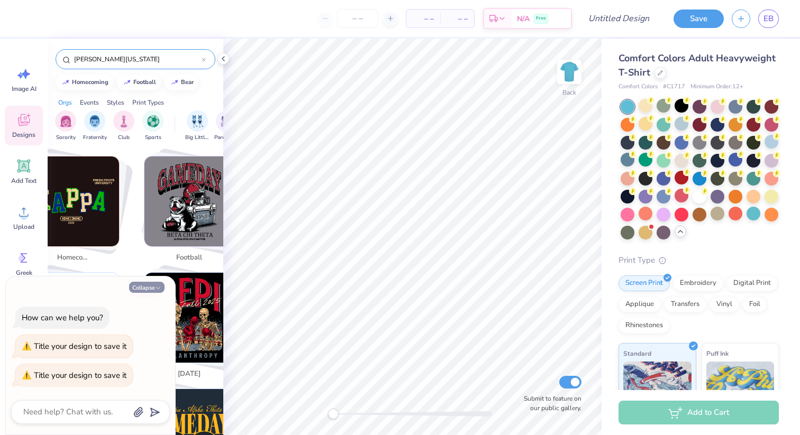
click at [134, 288] on button "Collapse" at bounding box center [146, 287] width 35 height 11
type textarea "x"
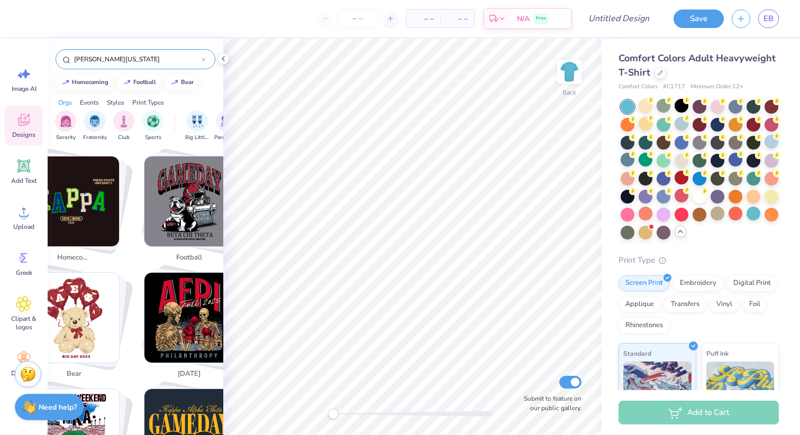
click at [140, 60] on input "[PERSON_NAME][US_STATE]" at bounding box center [137, 59] width 129 height 11
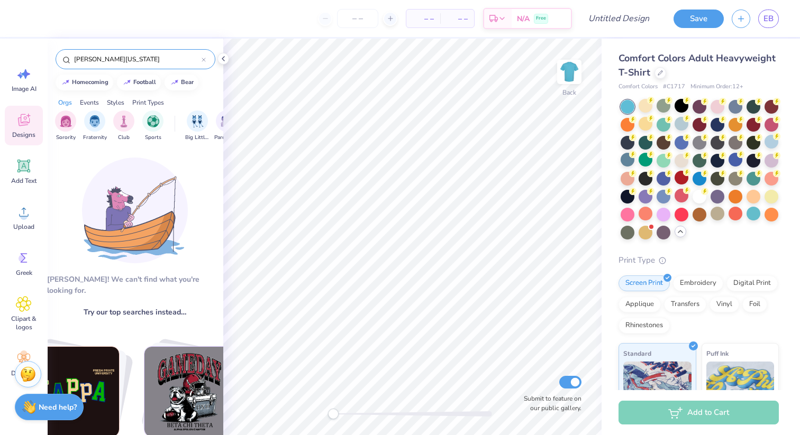
click at [138, 58] on input "[PERSON_NAME][US_STATE]" at bounding box center [137, 59] width 129 height 11
type input "h"
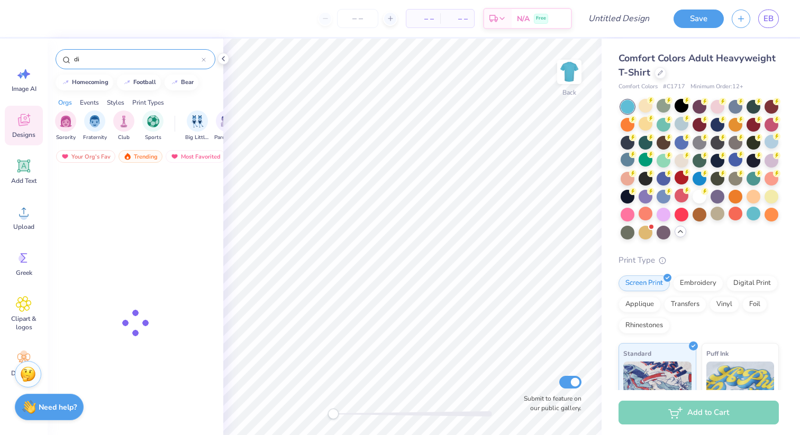
type input "d"
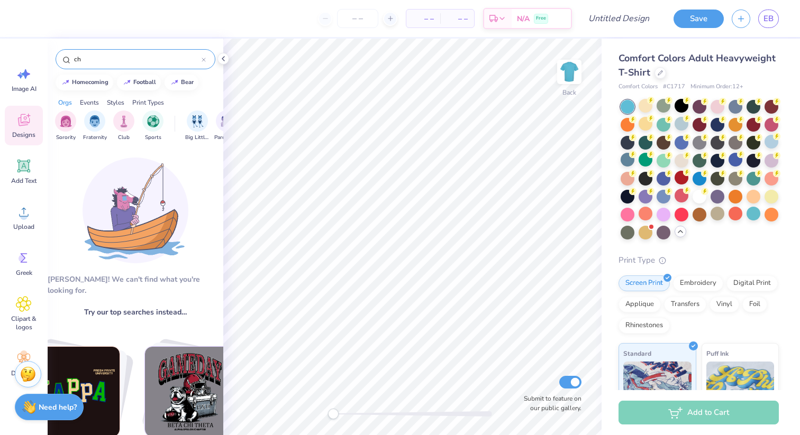
type input "c"
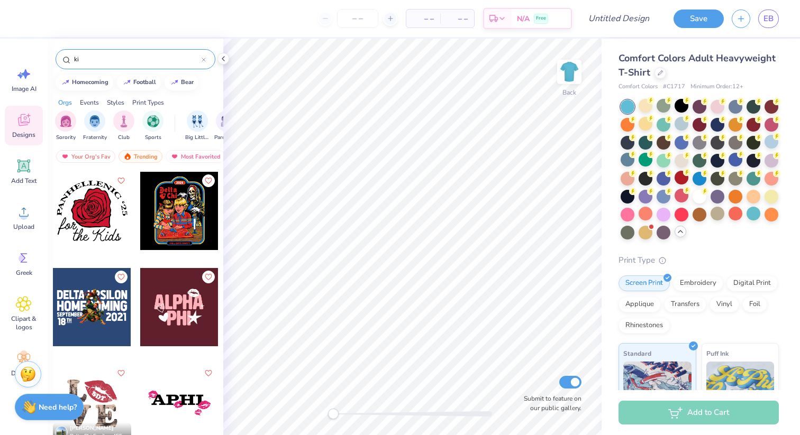
type input "k"
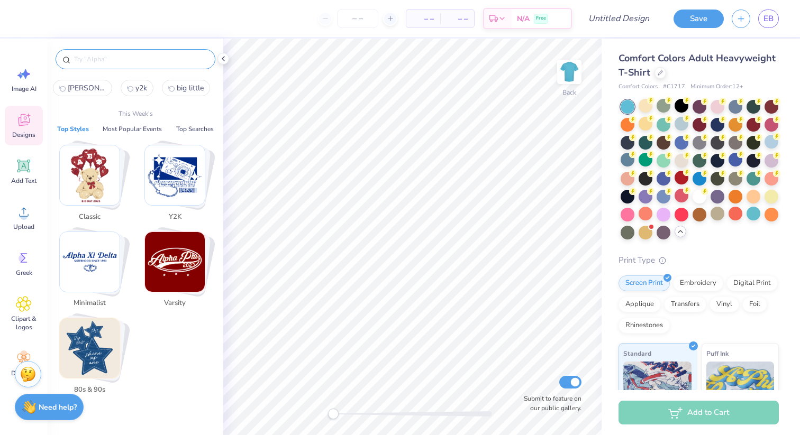
type input "m"
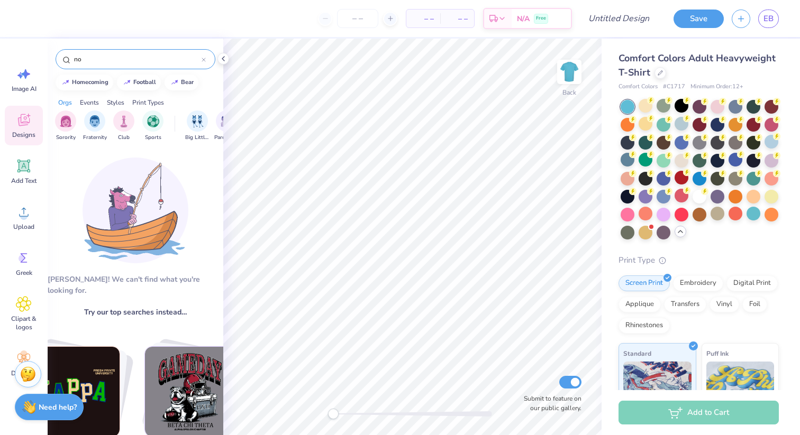
type input "n"
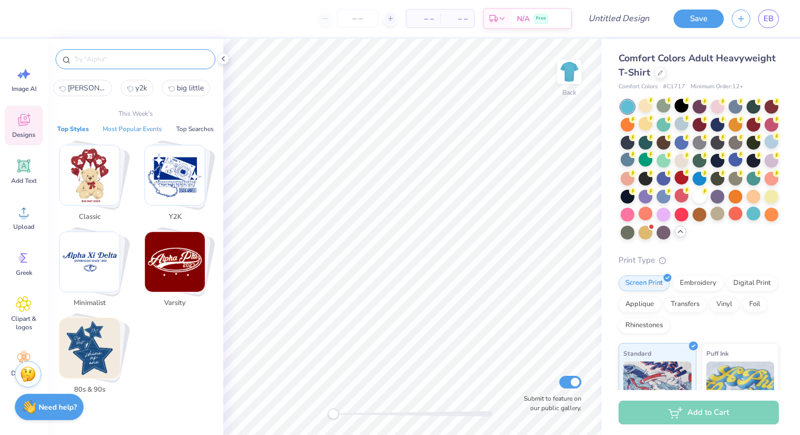
click at [131, 130] on button "Most Popular Events" at bounding box center [132, 129] width 66 height 11
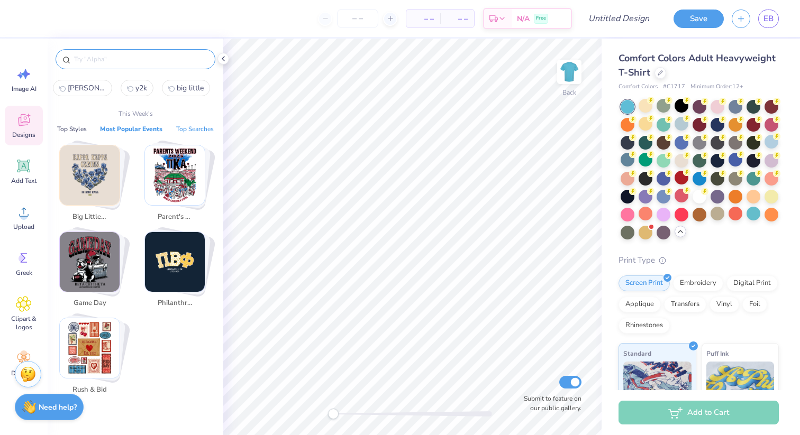
click at [194, 125] on button "Top Searches" at bounding box center [195, 129] width 44 height 11
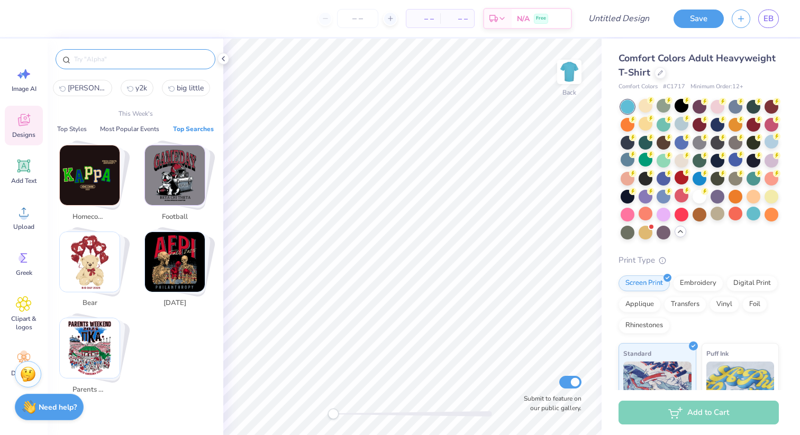
click at [106, 197] on img "Stack Card Button homecoming" at bounding box center [90, 175] width 60 height 60
type input "homecoming"
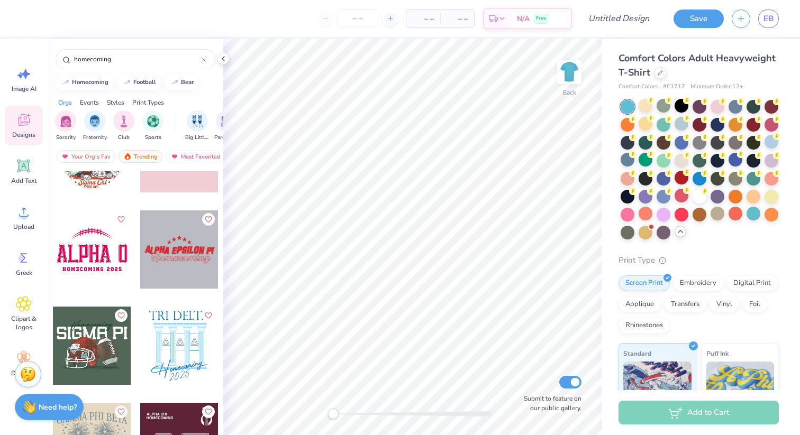
scroll to position [545, 0]
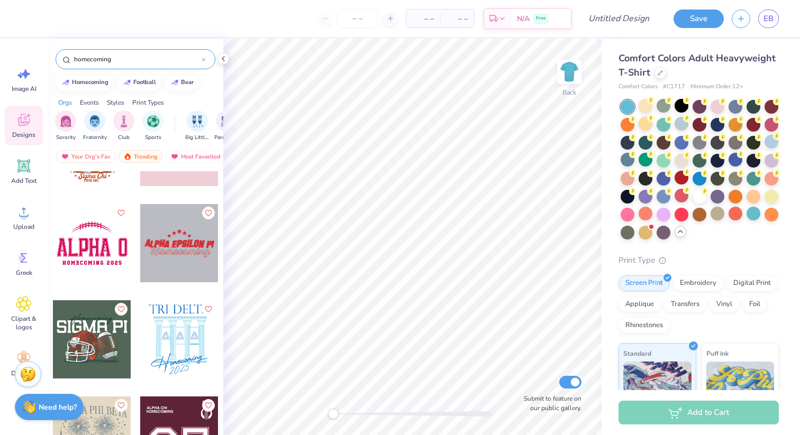
click at [199, 60] on input "homecoming" at bounding box center [137, 59] width 129 height 11
click at [213, 59] on div "homecoming" at bounding box center [136, 59] width 160 height 20
click at [209, 59] on div "homecoming" at bounding box center [136, 59] width 160 height 20
click at [206, 61] on div "homecoming" at bounding box center [136, 59] width 160 height 20
click at [218, 60] on div at bounding box center [223, 59] width 12 height 12
